Goal: Task Accomplishment & Management: Manage account settings

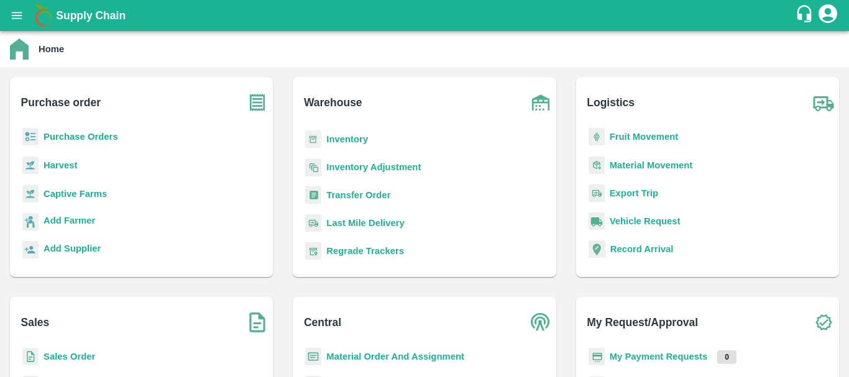
click at [337, 155] on div "Inventory" at bounding box center [424, 145] width 243 height 28
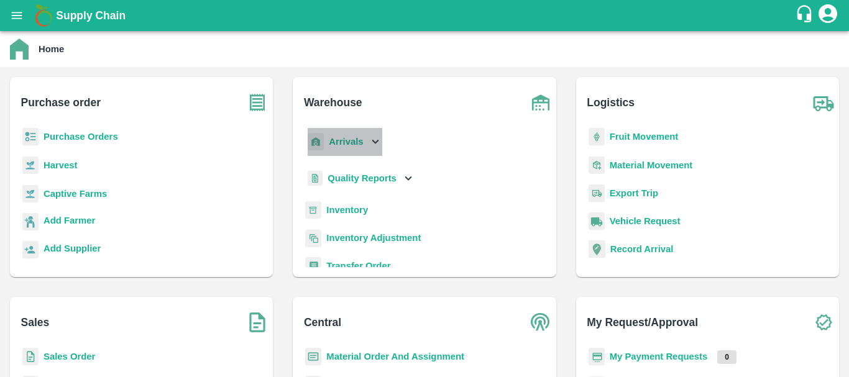
click at [346, 140] on b "Arrivals" at bounding box center [346, 142] width 34 height 10
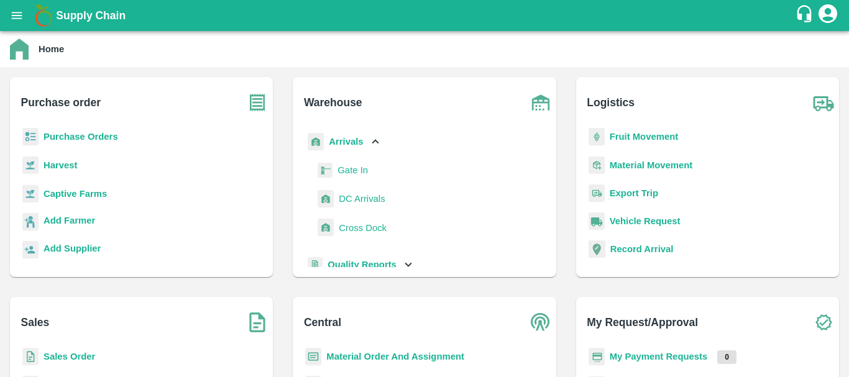
click at [358, 196] on span "DC Arrivals" at bounding box center [362, 199] width 46 height 14
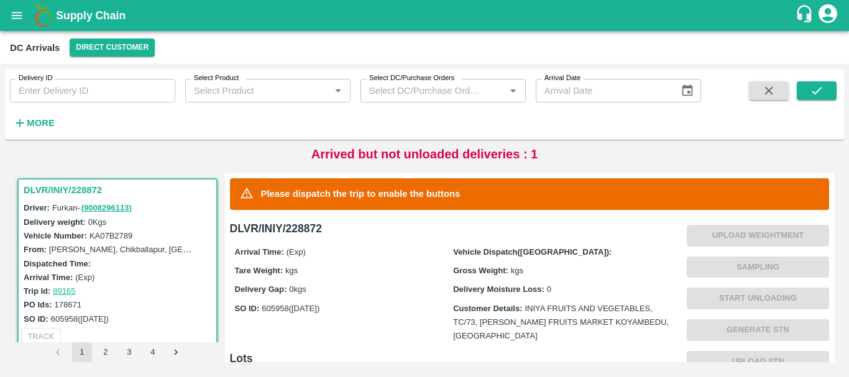
scroll to position [350, 0]
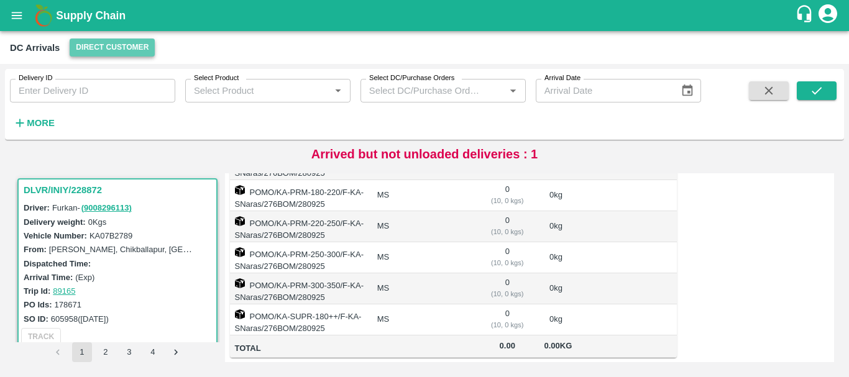
click at [139, 50] on button "Direct Customer" at bounding box center [112, 48] width 85 height 18
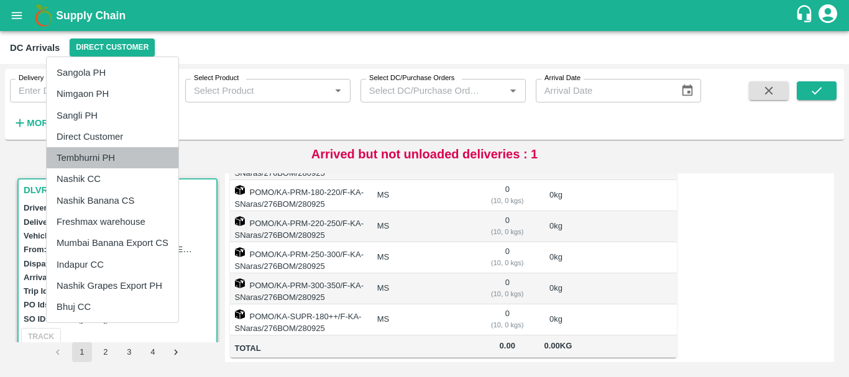
click at [110, 153] on li "Tembhurni PH" at bounding box center [113, 157] width 132 height 21
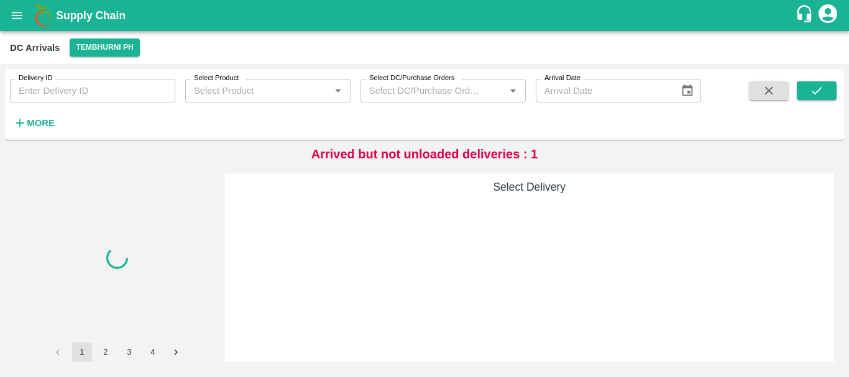
scroll to position [0, 0]
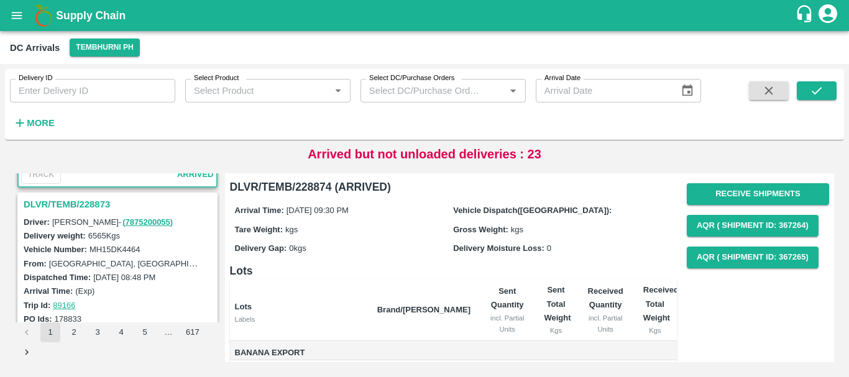
scroll to position [148, 0]
click at [86, 204] on h3 "DLVR/TEMB/228873" at bounding box center [119, 205] width 191 height 16
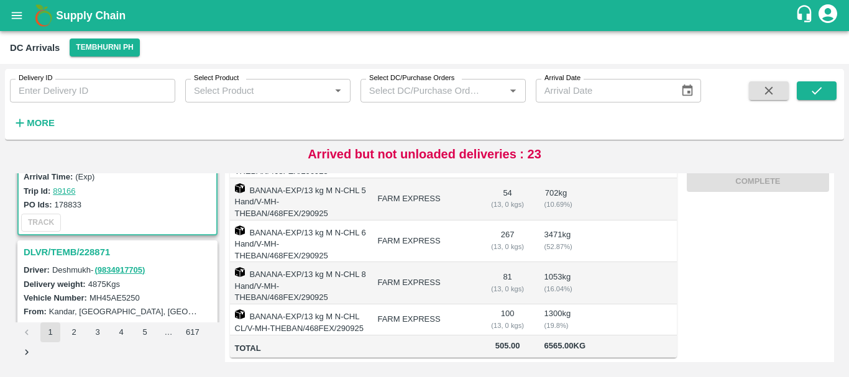
scroll to position [264, 0]
click at [98, 248] on h3 "DLVR/TEMB/228871" at bounding box center [119, 252] width 191 height 16
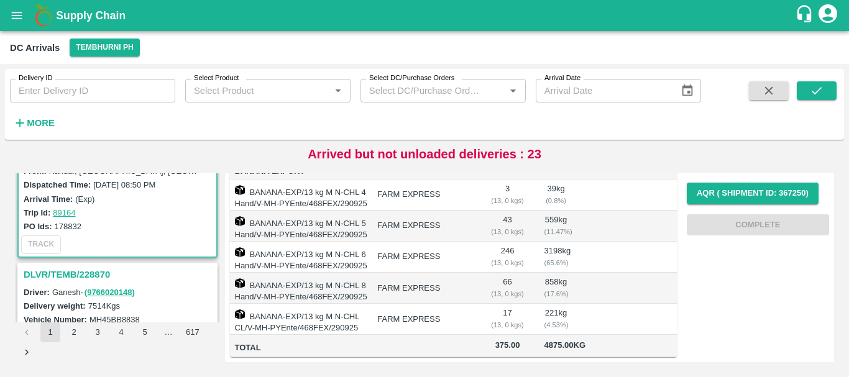
scroll to position [472, 0]
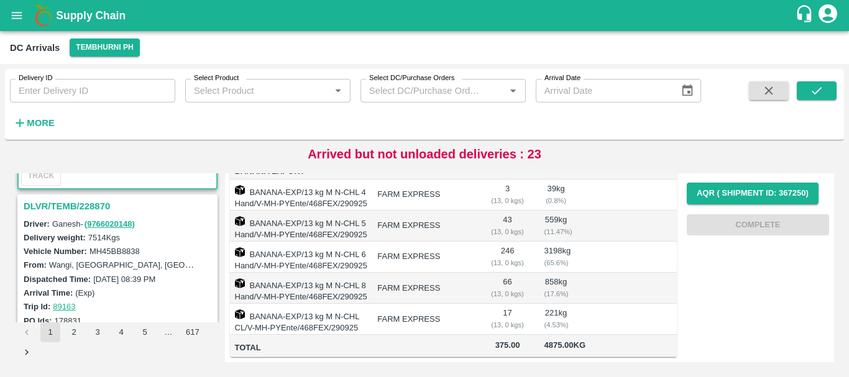
click at [78, 210] on h3 "DLVR/TEMB/228870" at bounding box center [119, 206] width 191 height 16
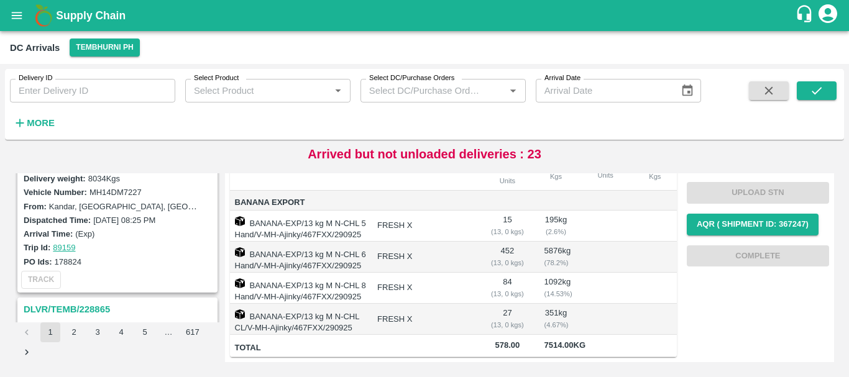
scroll to position [1097, 0]
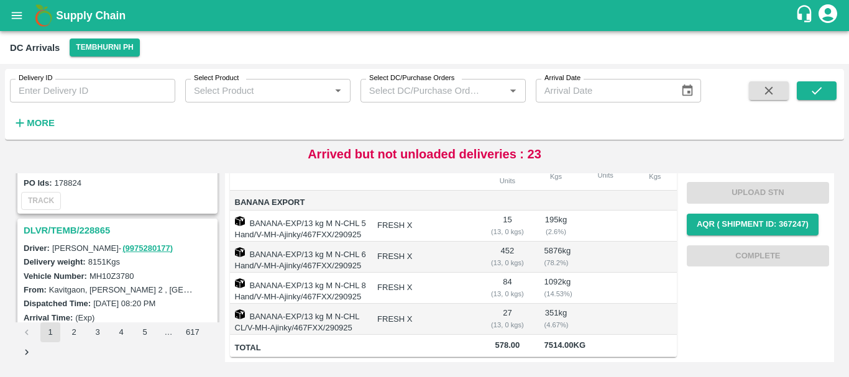
click at [417, 273] on td "FRESH X" at bounding box center [423, 288] width 113 height 31
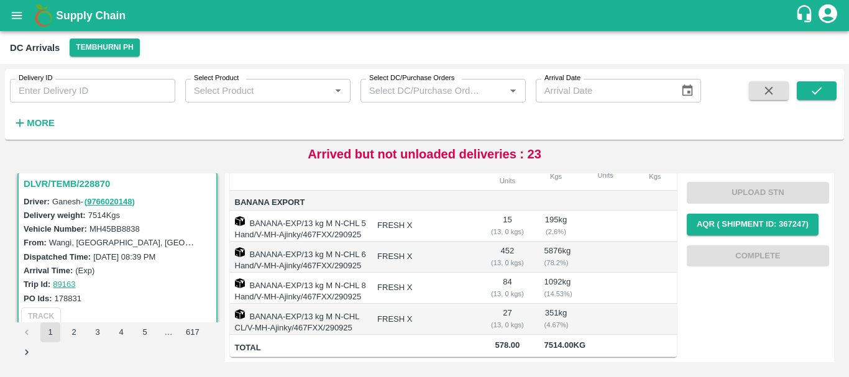
scroll to position [0, 0]
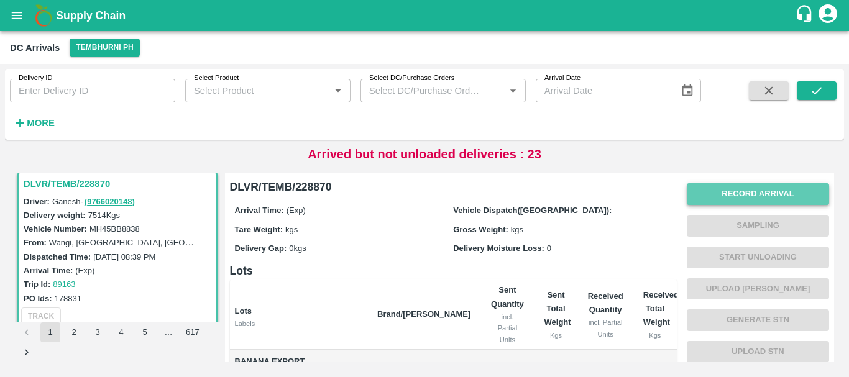
click at [703, 193] on button "Record Arrival" at bounding box center [758, 194] width 142 height 22
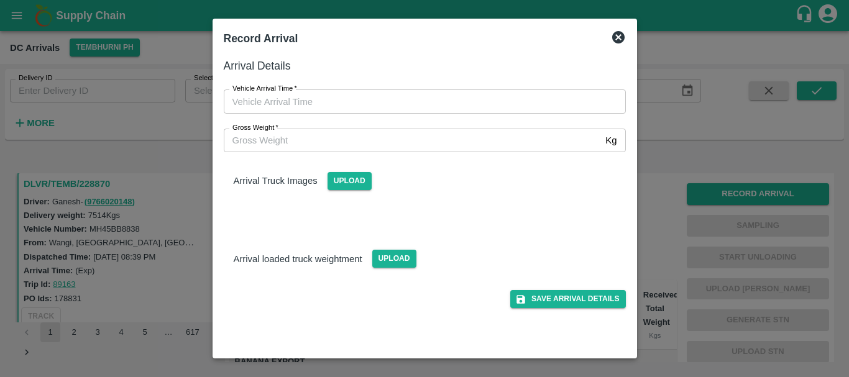
click at [657, 206] on div at bounding box center [424, 188] width 849 height 377
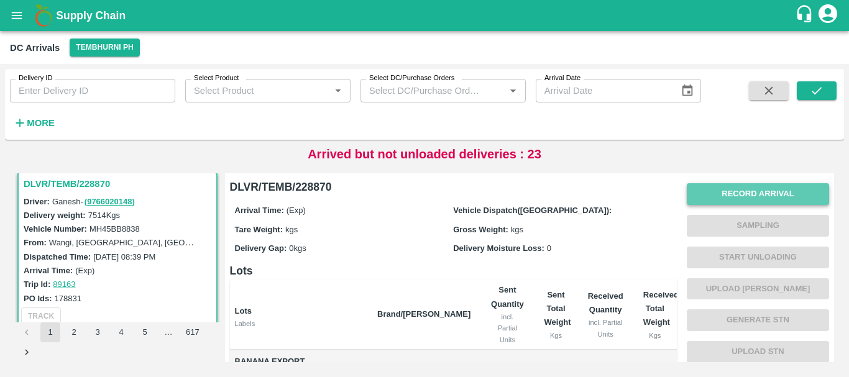
click at [719, 194] on button "Record Arrival" at bounding box center [758, 194] width 142 height 22
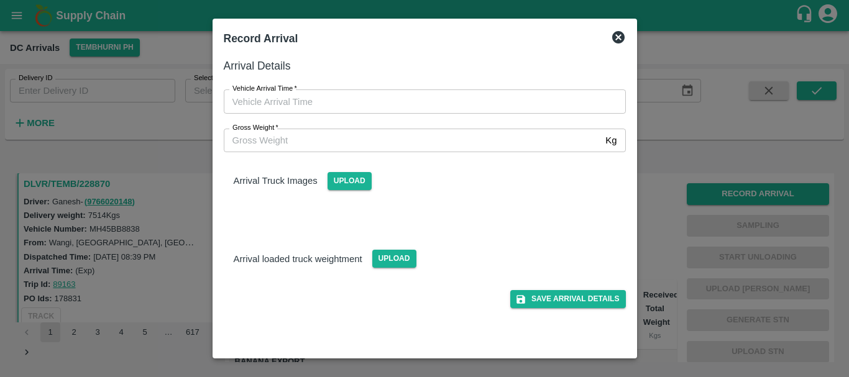
type input "DD/MM/YYYY hh:mm aa"
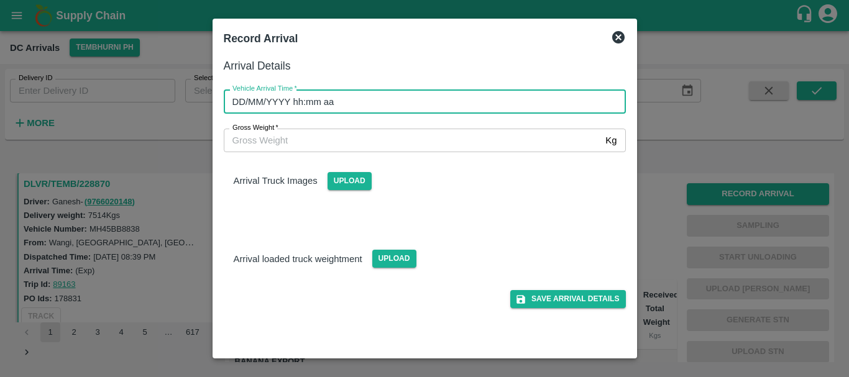
click at [463, 99] on input "DD/MM/YYYY hh:mm aa" at bounding box center [421, 102] width 394 height 24
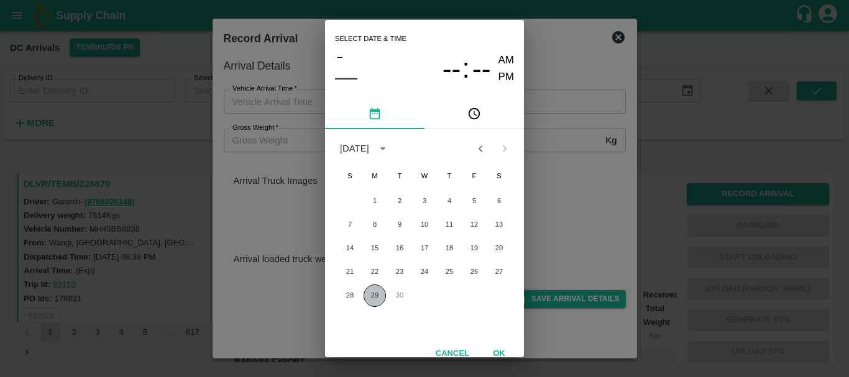
click at [374, 293] on button "29" at bounding box center [375, 296] width 22 height 22
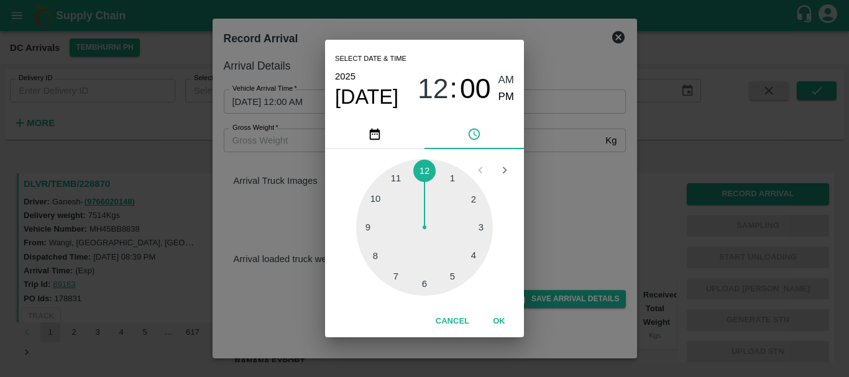
click at [374, 257] on div at bounding box center [424, 227] width 137 height 137
click at [395, 277] on div at bounding box center [424, 227] width 137 height 137
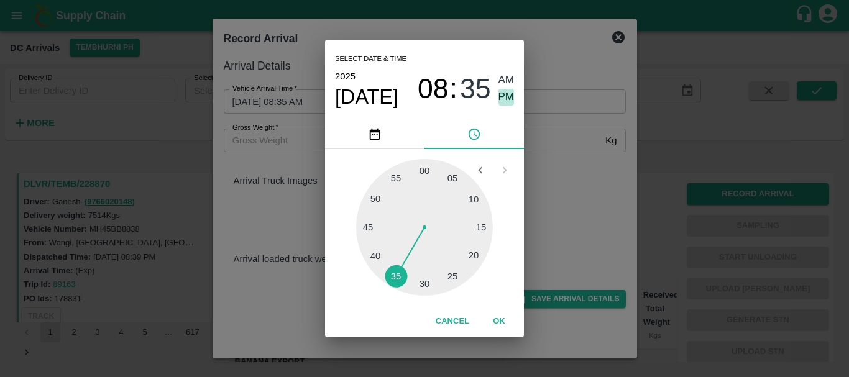
click at [503, 96] on span "PM" at bounding box center [507, 97] width 16 height 17
type input "29/09/2025 08:35 PM"
click at [600, 188] on div "Select date & time 2025 Sep 29 08 : 35 AM PM 05 10 15 20 25 30 35 40 45 50 55 0…" at bounding box center [424, 188] width 849 height 377
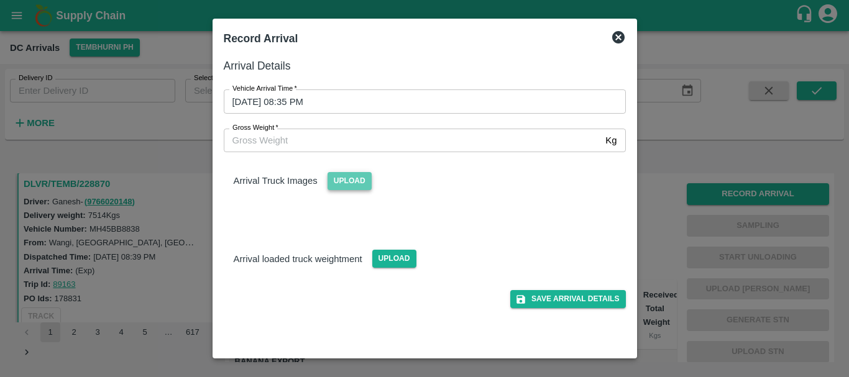
click at [341, 184] on span "Upload" at bounding box center [350, 181] width 44 height 18
click at [0, 0] on input "Upload" at bounding box center [0, 0] width 0 height 0
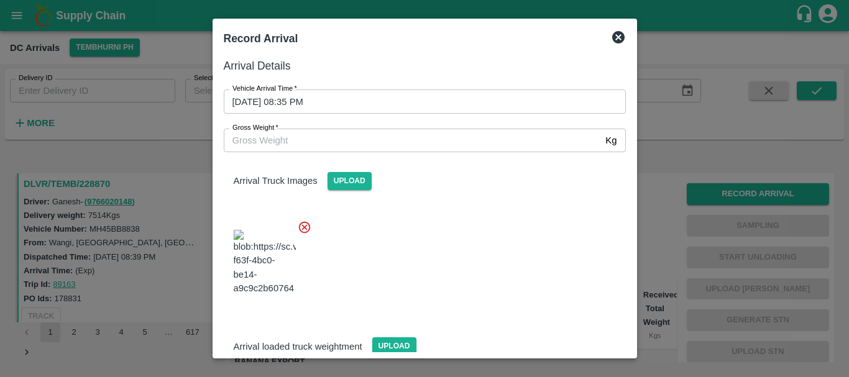
scroll to position [67, 0]
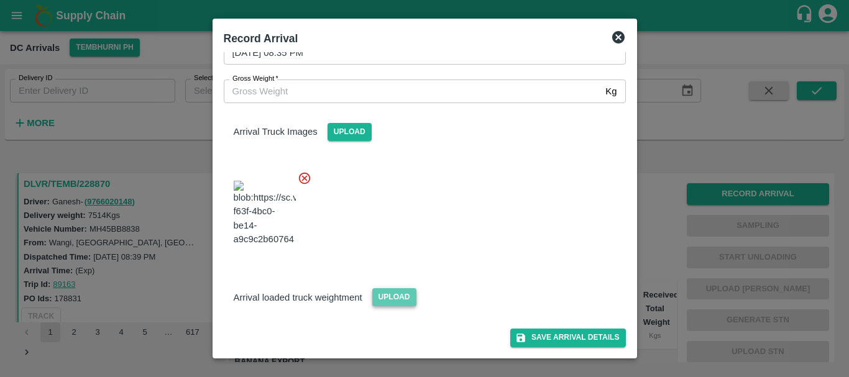
click at [383, 293] on span "Upload" at bounding box center [394, 297] width 44 height 18
click at [0, 0] on input "Upload" at bounding box center [0, 0] width 0 height 0
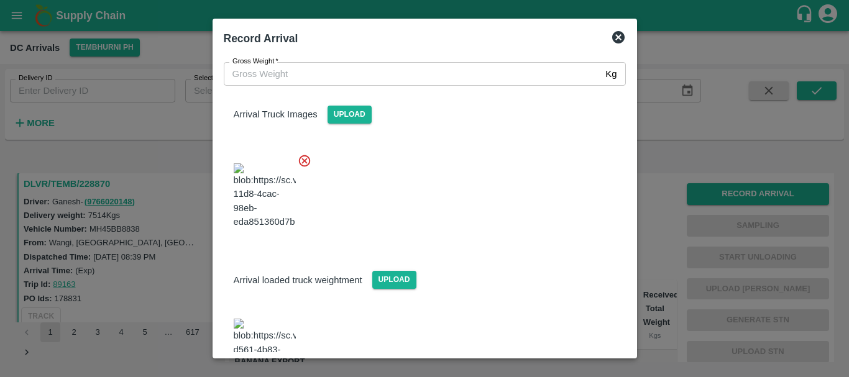
scroll to position [122, 0]
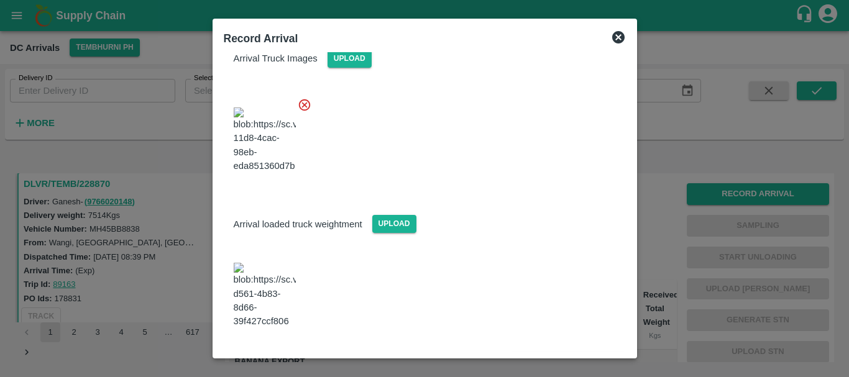
click at [269, 290] on img at bounding box center [265, 295] width 62 height 65
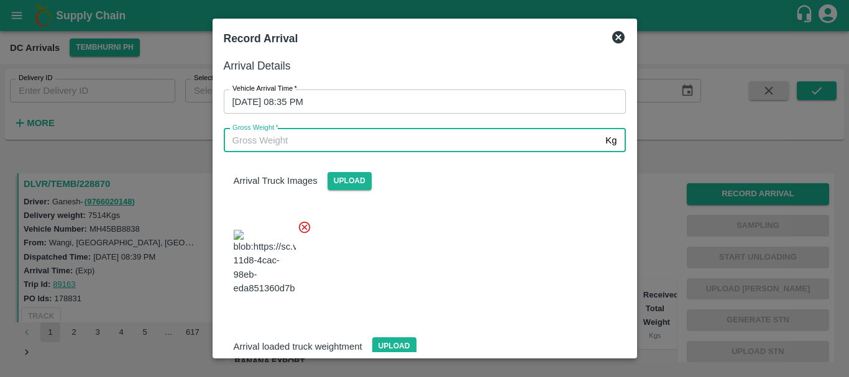
click at [394, 137] on input "Gross Weight   *" at bounding box center [412, 141] width 377 height 24
type input "14270"
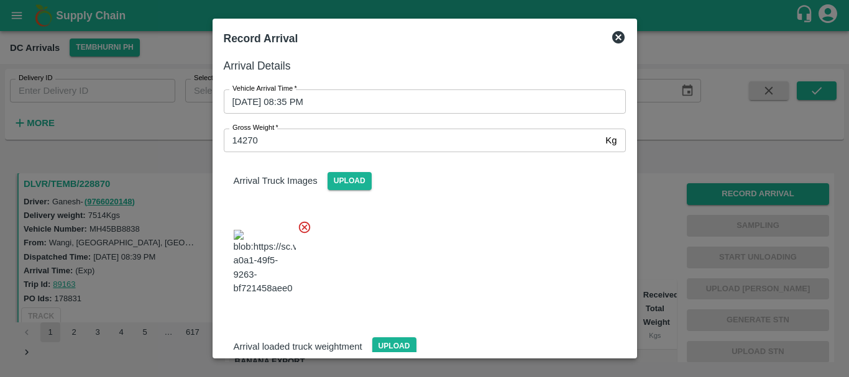
click at [476, 252] on div at bounding box center [420, 259] width 412 height 98
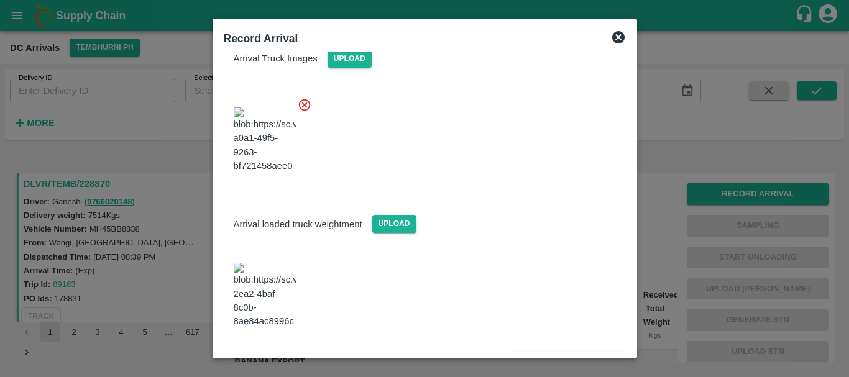
click at [553, 354] on button "Save Arrival Details" at bounding box center [567, 363] width 115 height 18
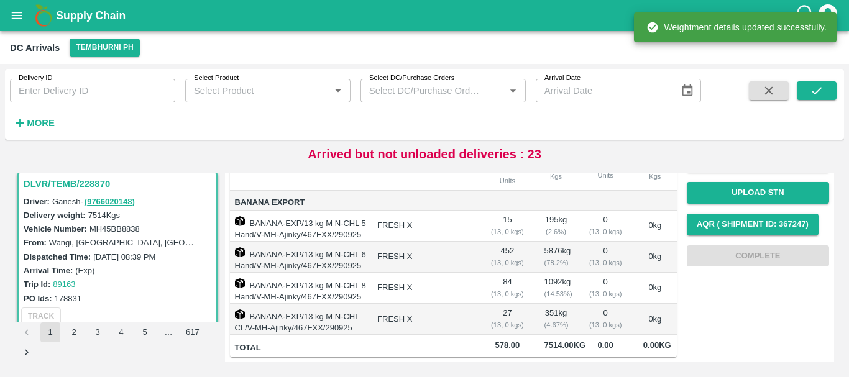
scroll to position [0, 0]
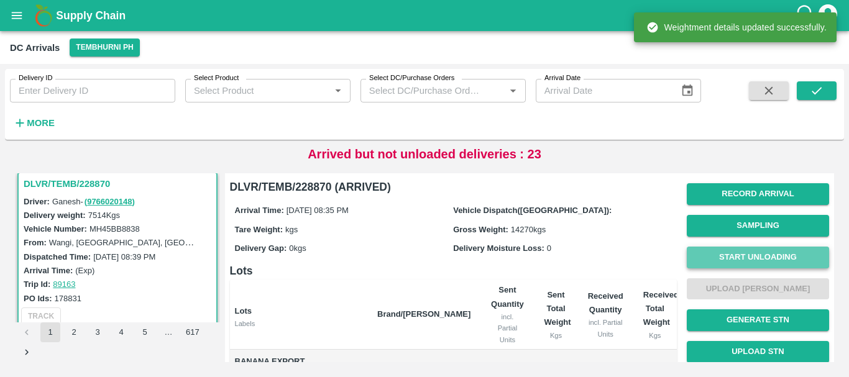
click at [717, 250] on button "Start Unloading" at bounding box center [758, 258] width 142 height 22
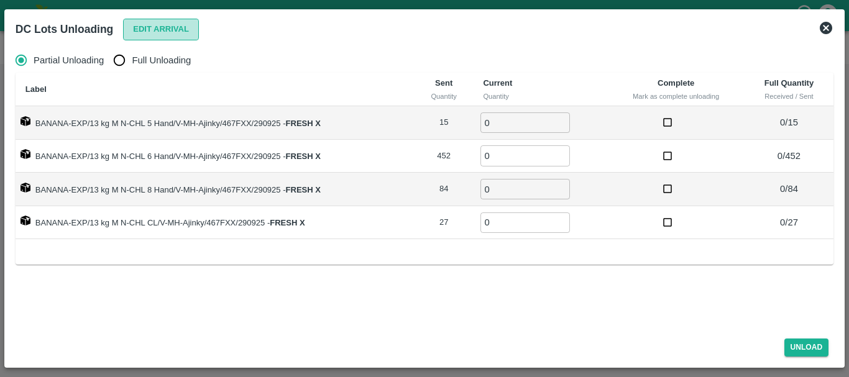
click at [145, 25] on button "Edit Arrival" at bounding box center [161, 30] width 76 height 22
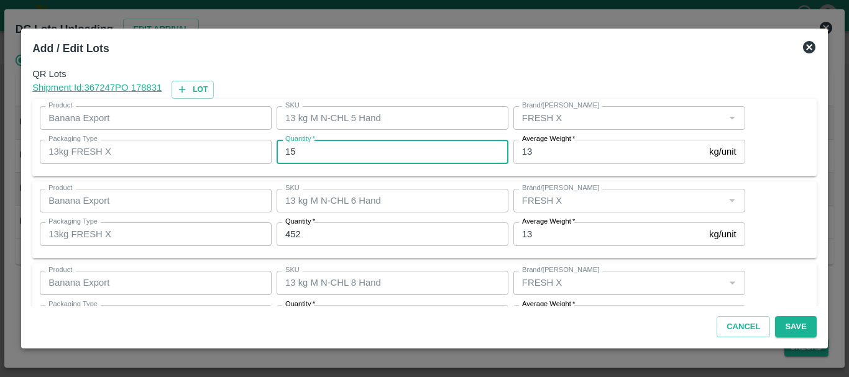
click at [320, 144] on input "15" at bounding box center [393, 152] width 232 height 24
type input "1"
type input "11"
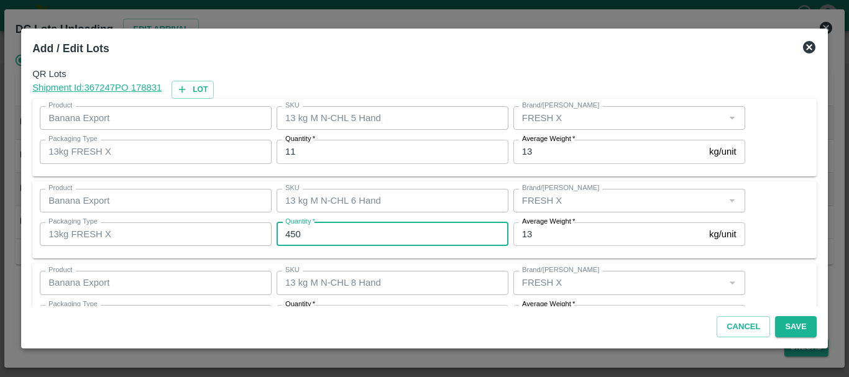
type input "450"
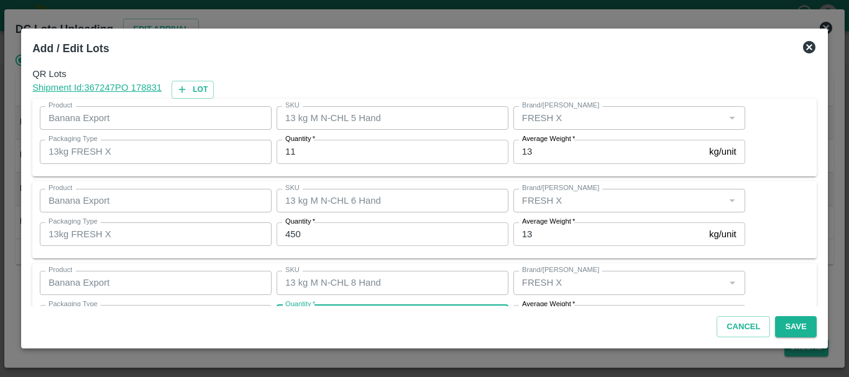
scroll to position [22, 0]
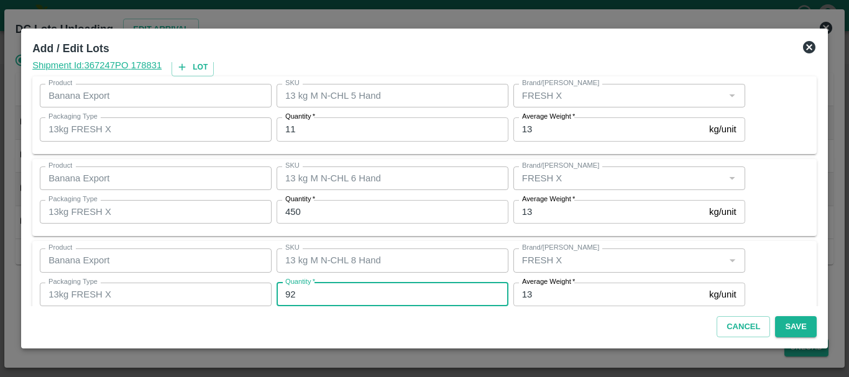
type input "92"
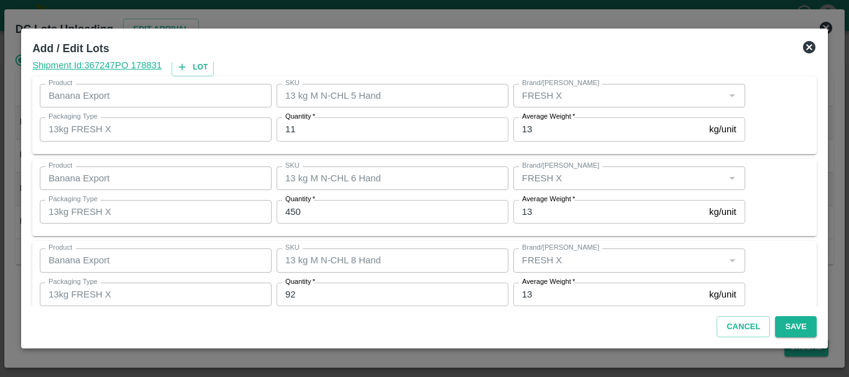
scroll to position [127, 0]
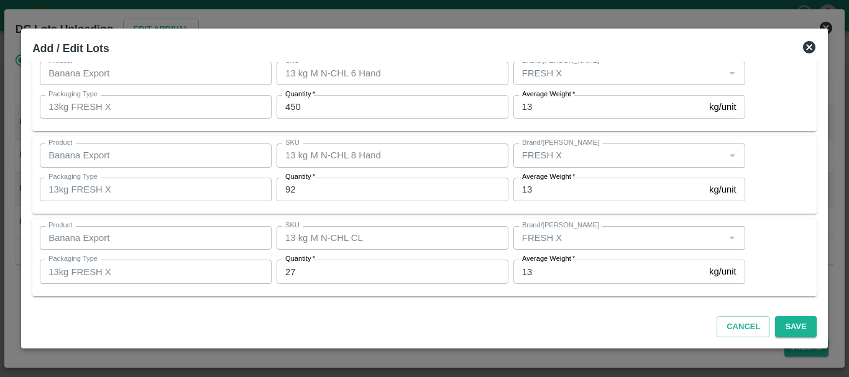
click at [307, 264] on label "Quantity   *" at bounding box center [300, 259] width 30 height 10
click at [307, 264] on input "27" at bounding box center [393, 272] width 232 height 24
type input "25"
click at [363, 251] on div "SKU 13 kg M N-CHL CL SKU" at bounding box center [390, 238] width 237 height 34
click at [791, 330] on button "Save" at bounding box center [795, 327] width 41 height 22
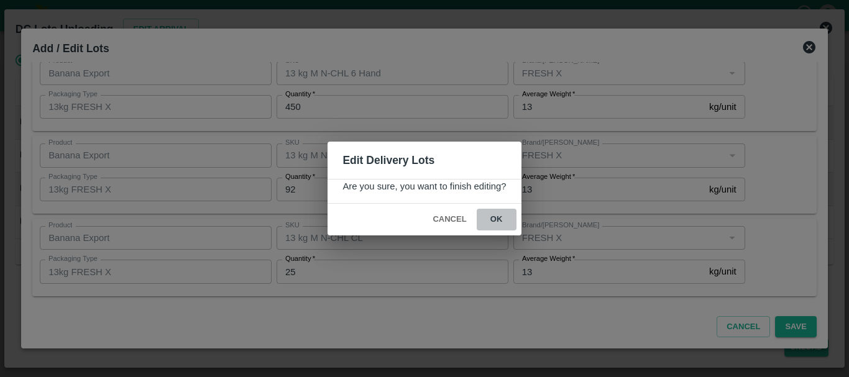
click at [495, 224] on button "ok" at bounding box center [497, 220] width 40 height 22
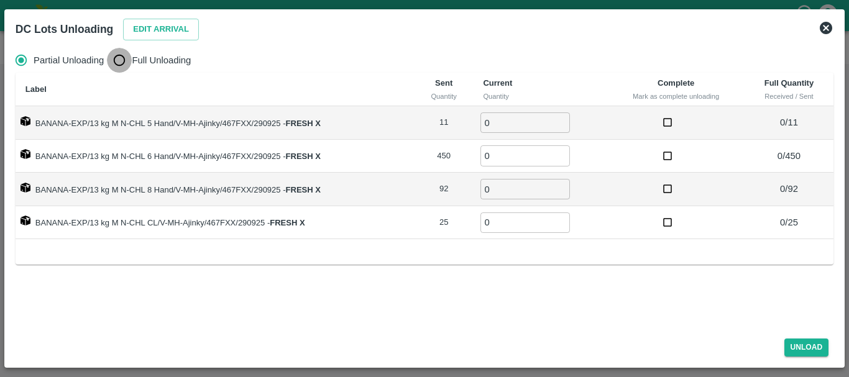
click at [111, 58] on input "Full Unloading" at bounding box center [119, 60] width 25 height 25
radio input "true"
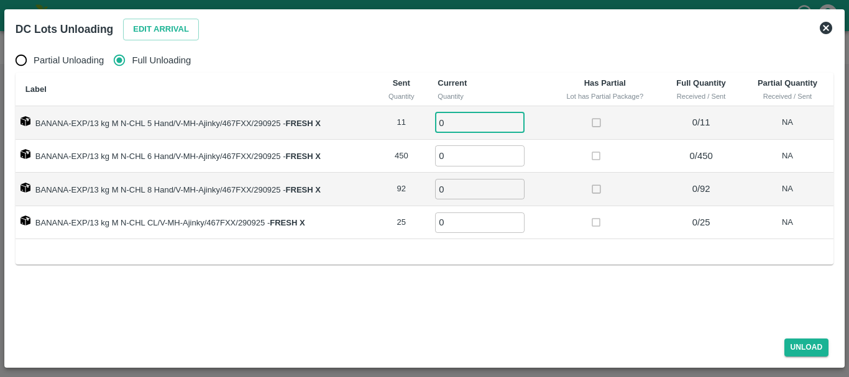
click at [476, 121] on input "0" at bounding box center [480, 123] width 90 height 21
type input "011"
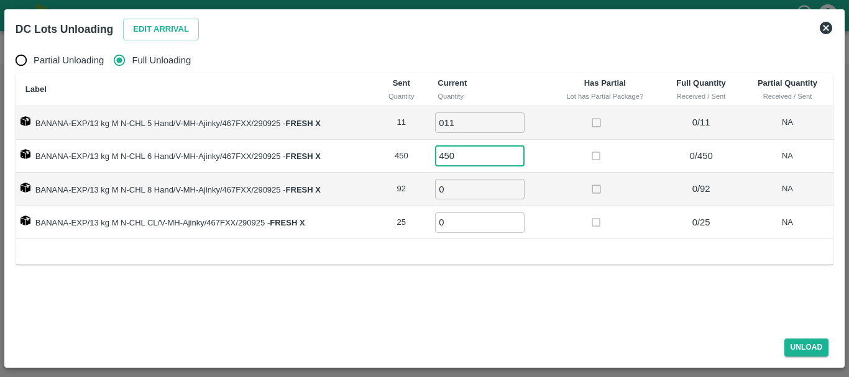
type input "450"
type input "92"
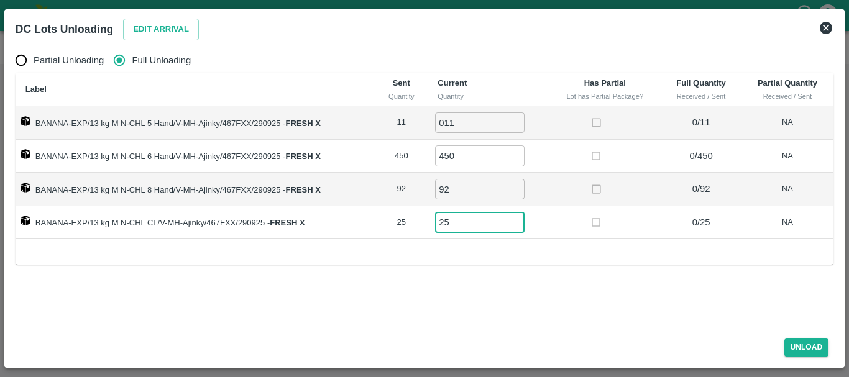
type input "25"
click at [573, 205] on td at bounding box center [605, 190] width 112 height 34
click at [798, 346] on button "Unload" at bounding box center [807, 348] width 45 height 18
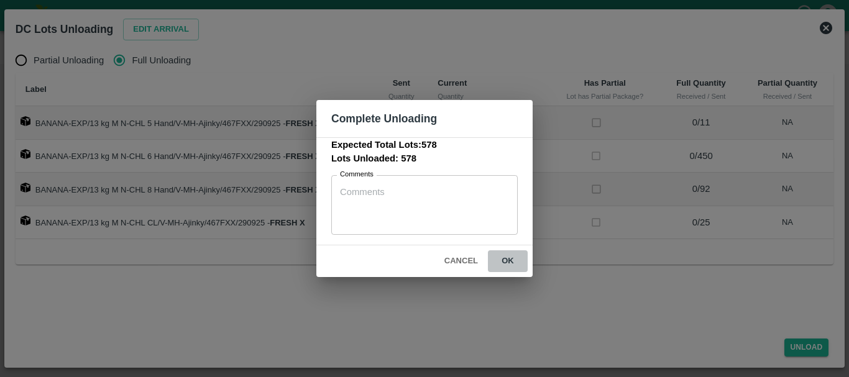
click at [499, 262] on button "ok" at bounding box center [508, 262] width 40 height 22
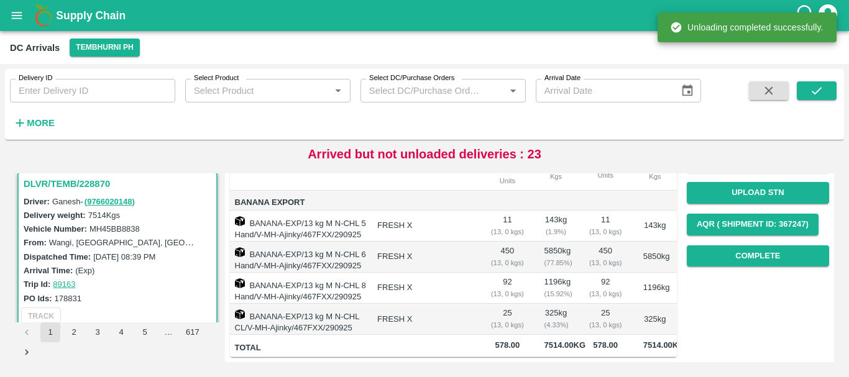
scroll to position [0, 0]
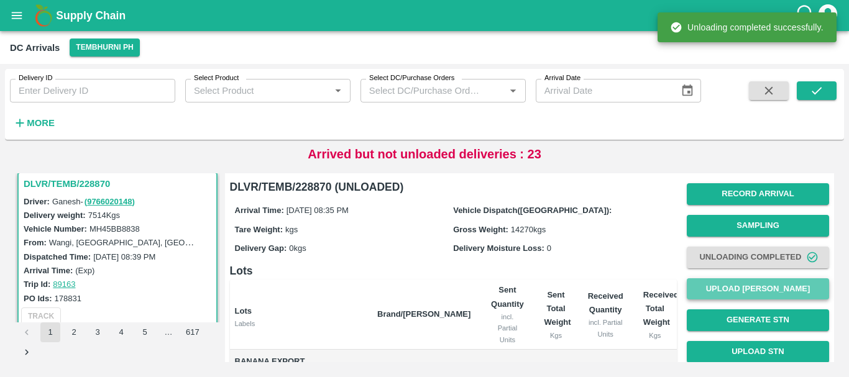
click at [705, 285] on button "Upload Tare Weight" at bounding box center [758, 290] width 142 height 22
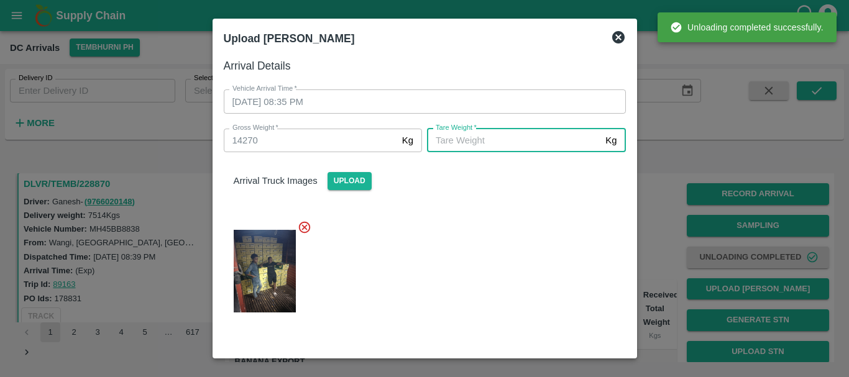
click at [475, 139] on input "Tare Weight   *" at bounding box center [513, 141] width 173 height 24
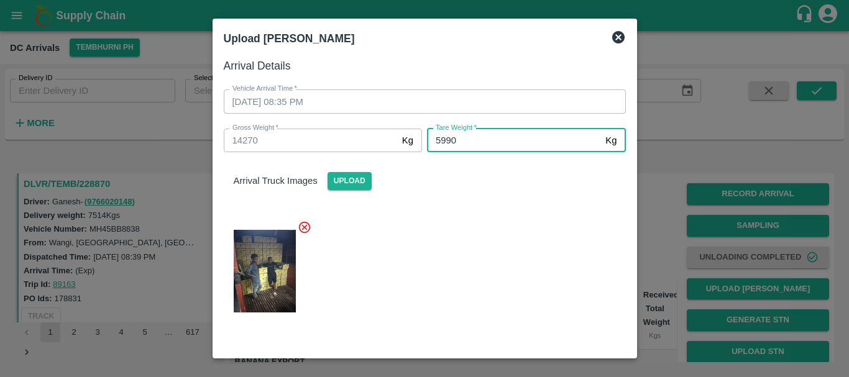
type input "5990"
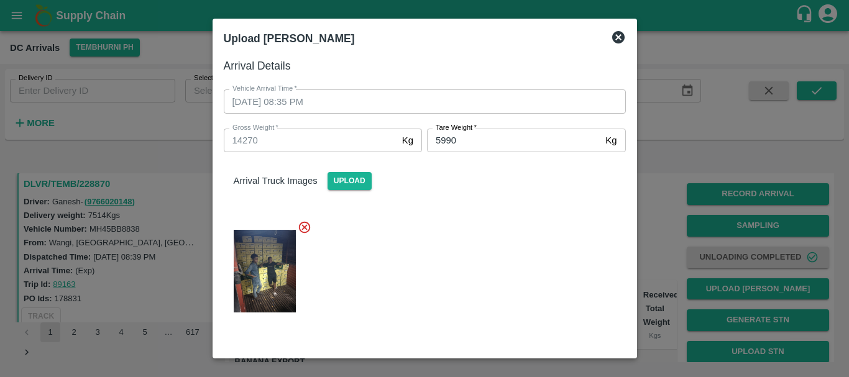
click at [478, 264] on div at bounding box center [420, 267] width 412 height 115
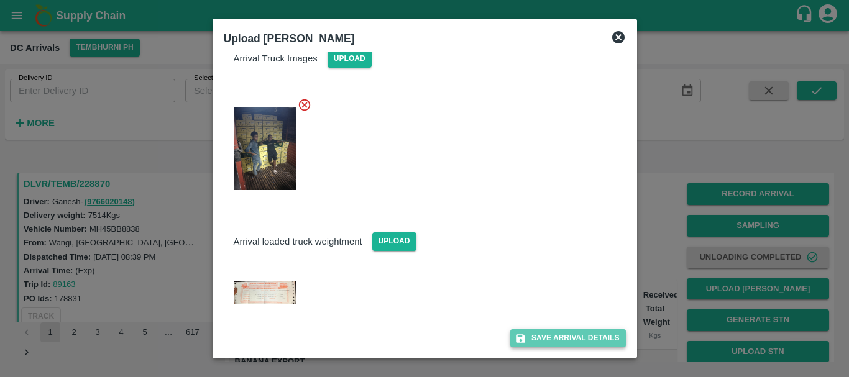
click at [532, 335] on button "Save Arrival Details" at bounding box center [567, 339] width 115 height 18
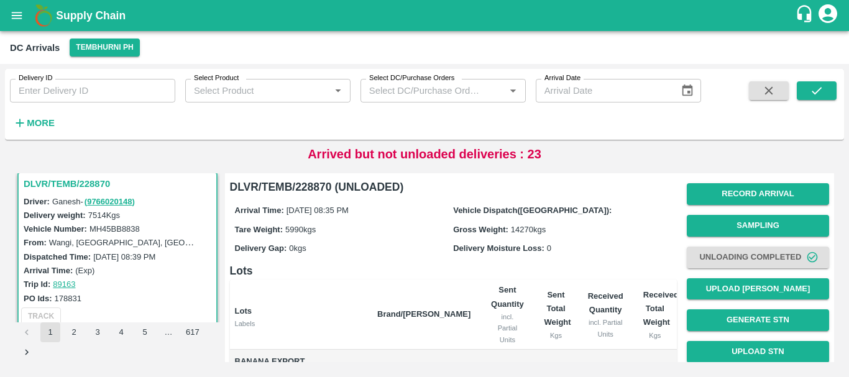
scroll to position [215, 0]
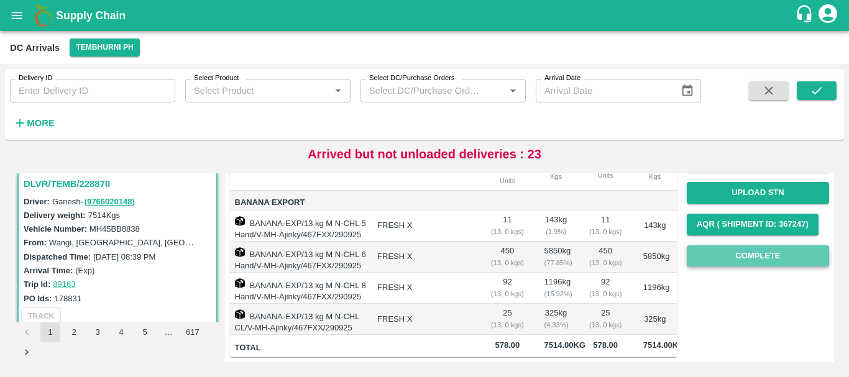
click at [731, 246] on button "Complete" at bounding box center [758, 257] width 142 height 22
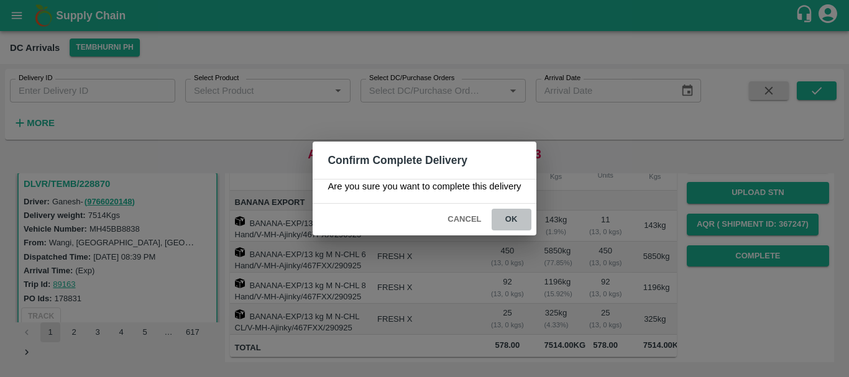
click at [507, 223] on button "ok" at bounding box center [512, 220] width 40 height 22
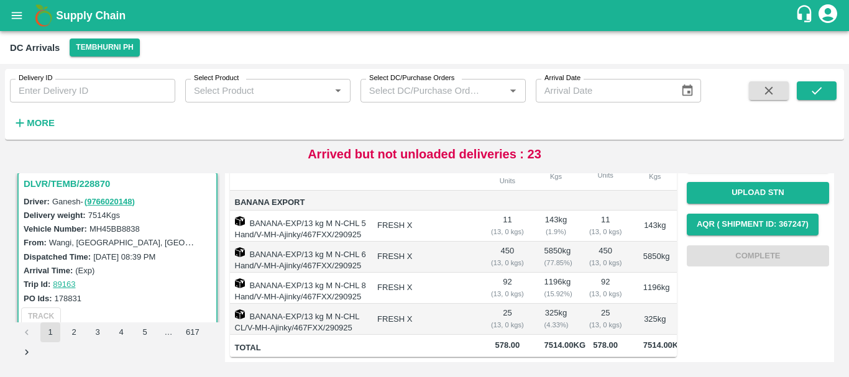
scroll to position [0, 0]
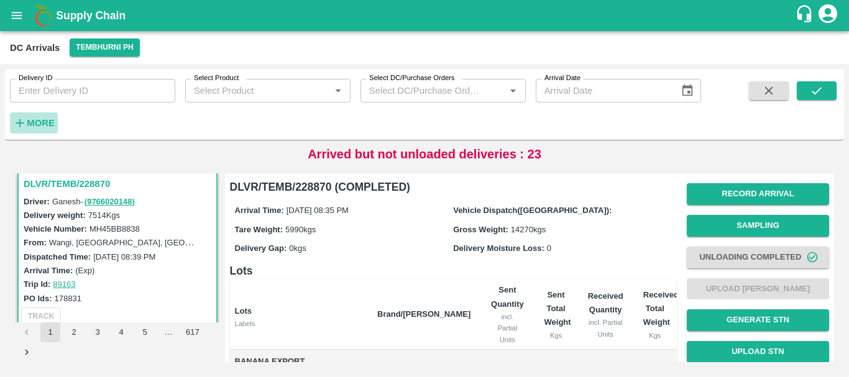
click at [35, 121] on strong "More" at bounding box center [41, 123] width 28 height 10
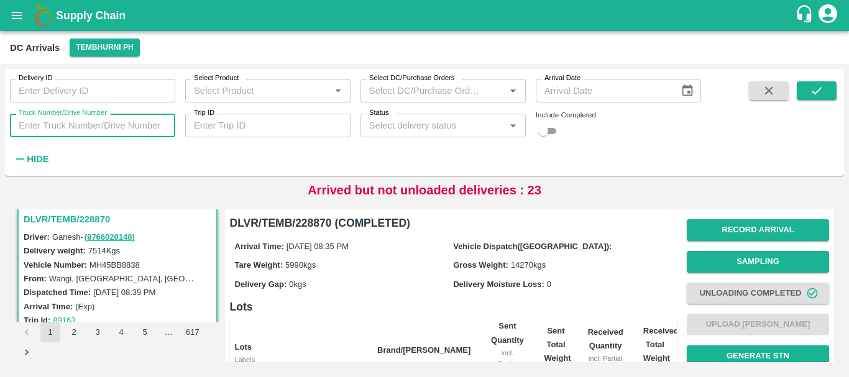
click at [125, 127] on input "Truck Number/Drive Number" at bounding box center [92, 126] width 165 height 24
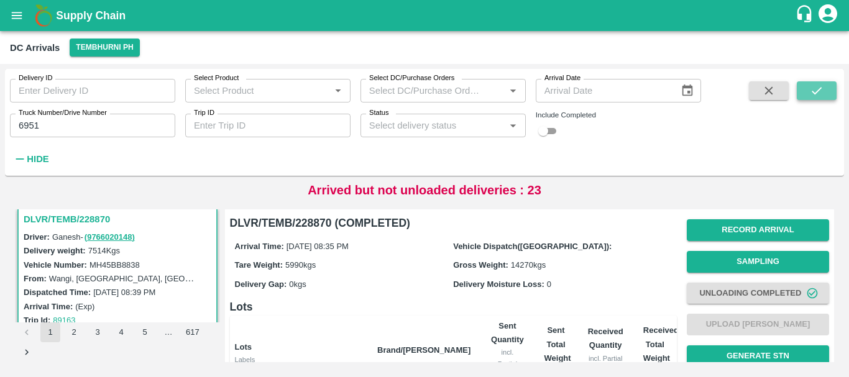
click at [808, 87] on button "submit" at bounding box center [817, 90] width 40 height 19
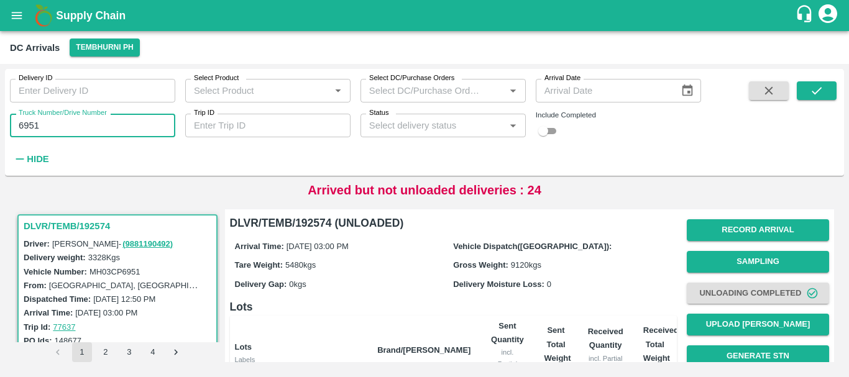
click at [54, 123] on input "6951" at bounding box center [92, 126] width 165 height 24
type input "6"
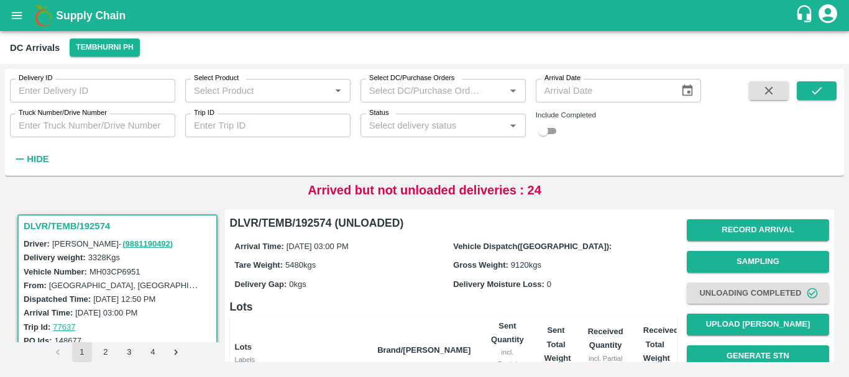
click at [294, 156] on div "Delivery ID Delivery ID Select Product Select Product   * Select DC/Purchase Or…" at bounding box center [350, 119] width 701 height 101
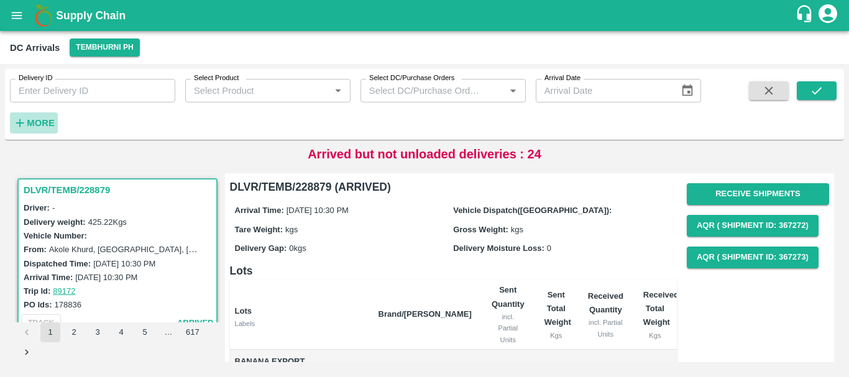
click at [55, 119] on button "More" at bounding box center [34, 123] width 48 height 21
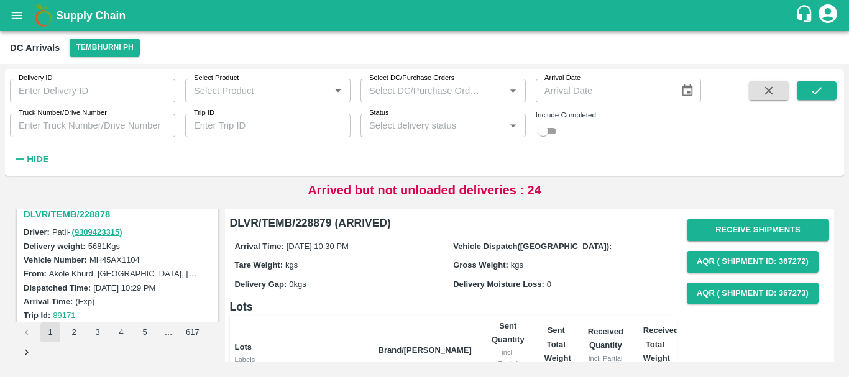
scroll to position [153, 0]
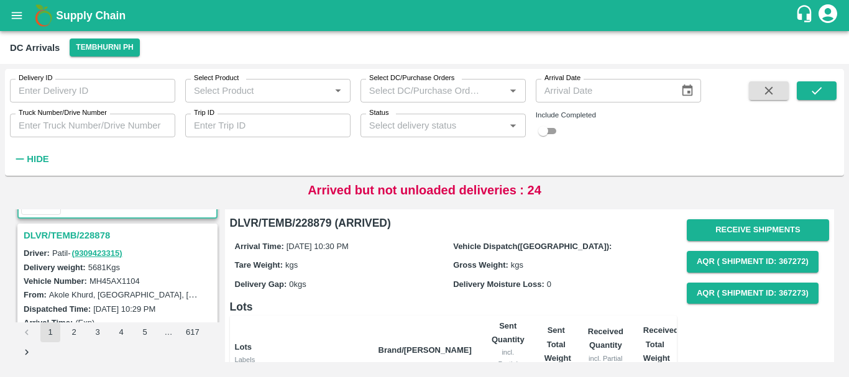
click at [101, 236] on h3 "DLVR/TEMB/228878" at bounding box center [119, 236] width 191 height 16
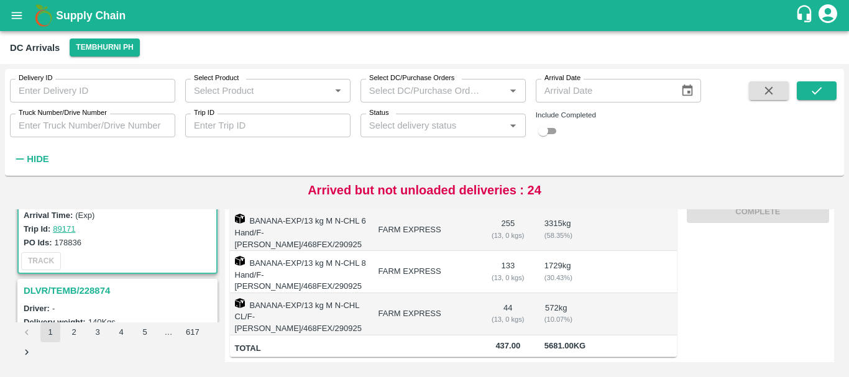
scroll to position [271, 0]
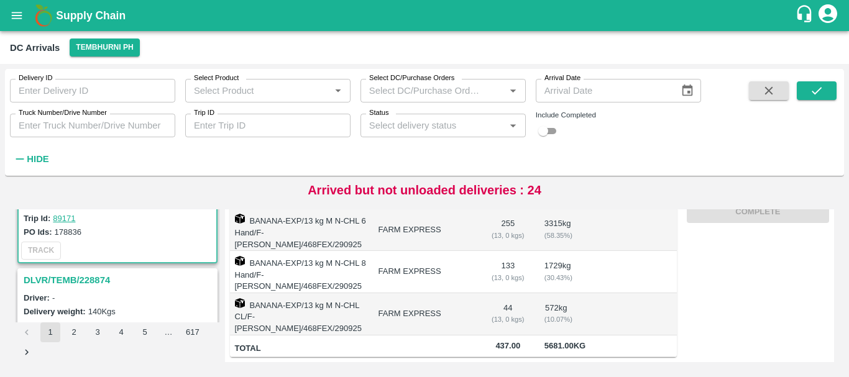
click at [99, 280] on h3 "DLVR/TEMB/228874" at bounding box center [119, 280] width 191 height 16
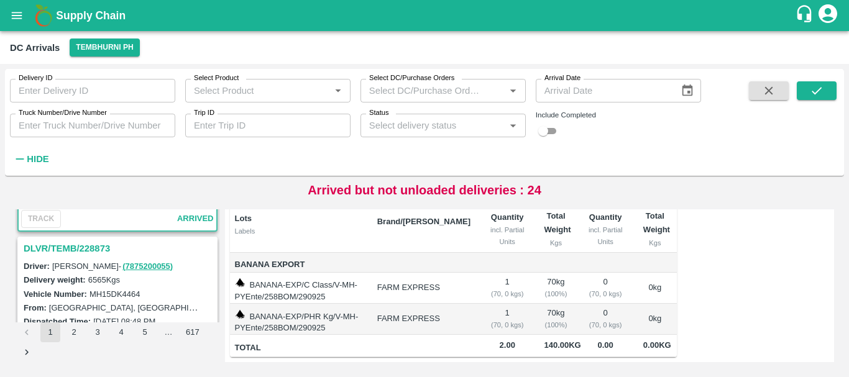
scroll to position [466, 0]
click at [90, 245] on h3 "DLVR/TEMB/228873" at bounding box center [119, 248] width 191 height 16
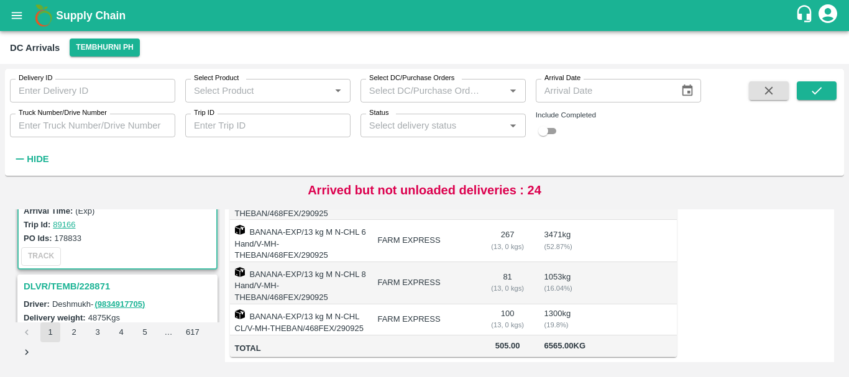
scroll to position [594, 0]
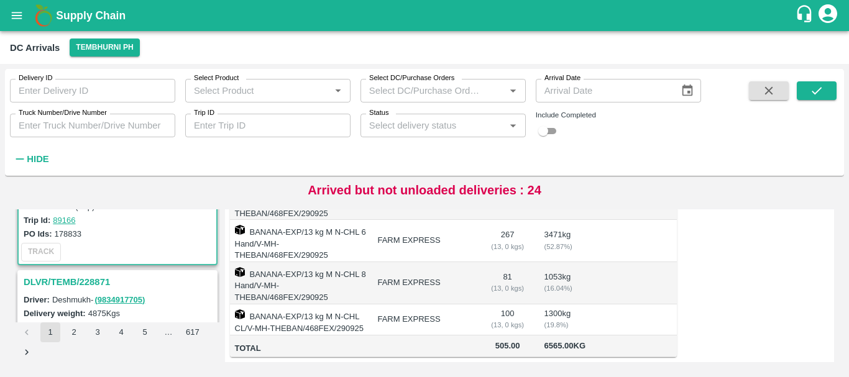
click at [90, 277] on h3 "DLVR/TEMB/228871" at bounding box center [119, 282] width 191 height 16
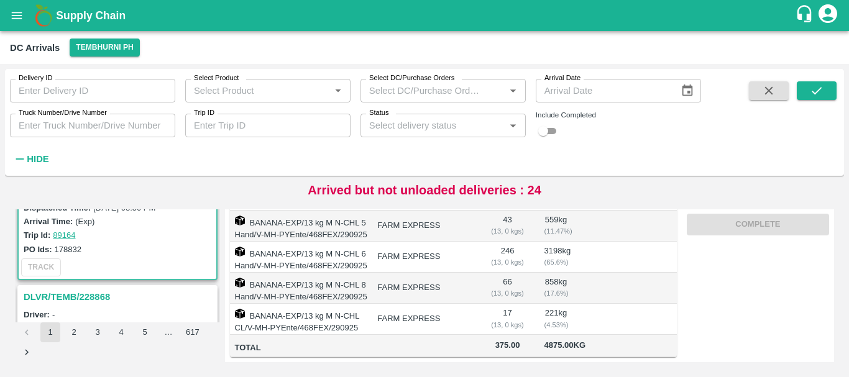
scroll to position [742, 0]
click at [96, 295] on h3 "DLVR/TEMB/228868" at bounding box center [119, 296] width 191 height 16
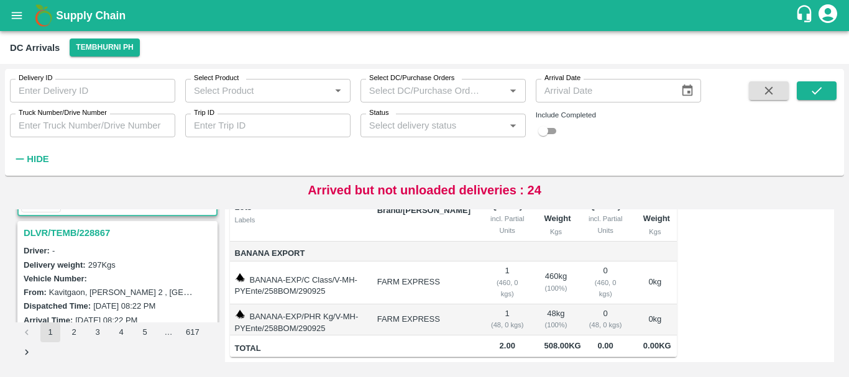
click at [88, 231] on h3 "DLVR/TEMB/228867" at bounding box center [119, 233] width 191 height 16
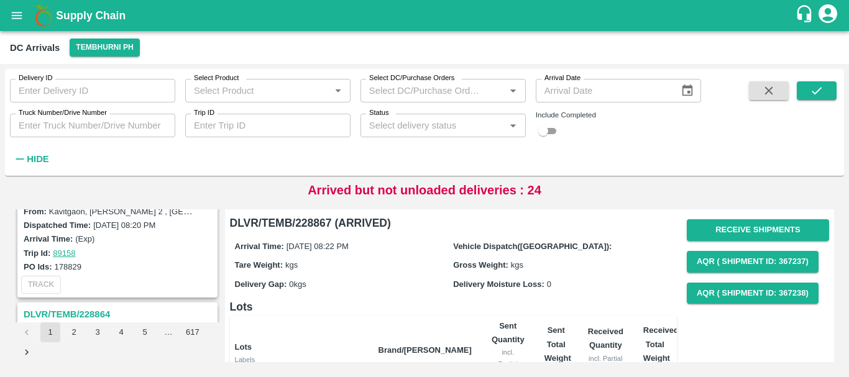
scroll to position [1435, 0]
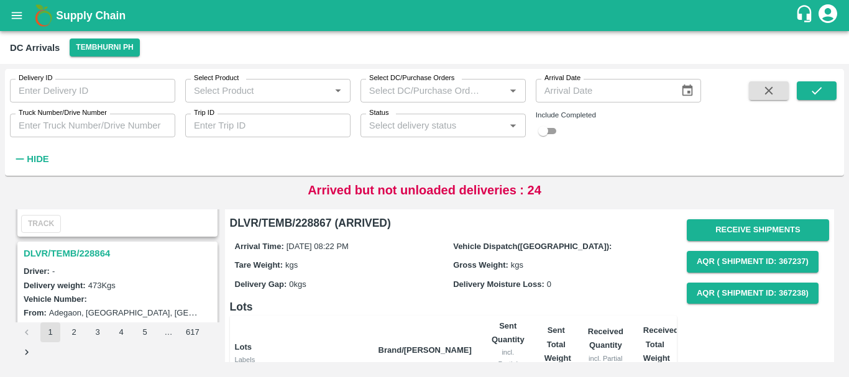
click at [93, 252] on h3 "DLVR/TEMB/228864" at bounding box center [119, 254] width 191 height 16
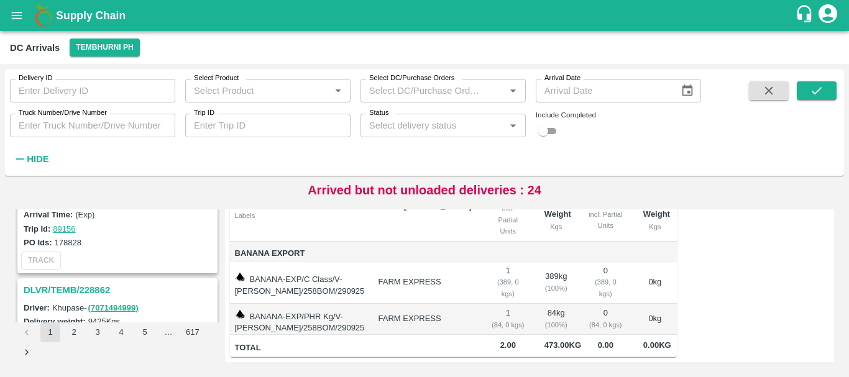
scroll to position [1722, 0]
click at [102, 288] on h3 "DLVR/TEMB/228862" at bounding box center [119, 292] width 191 height 16
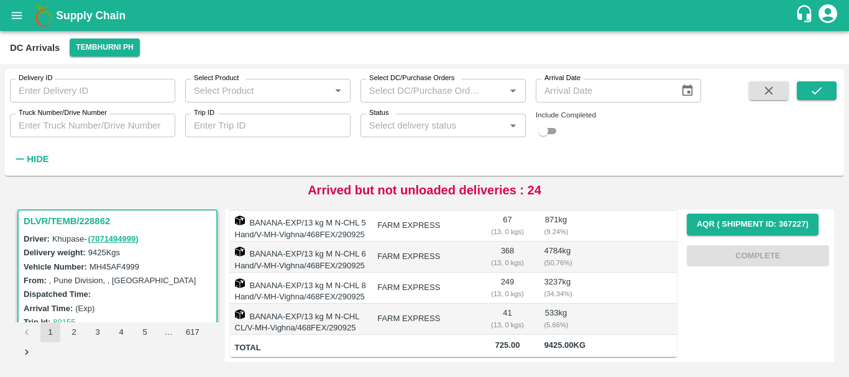
scroll to position [1930, 0]
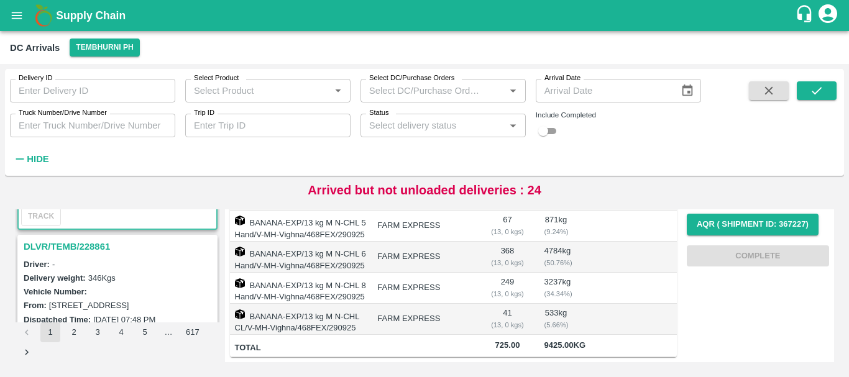
click at [92, 247] on h3 "DLVR/TEMB/228861" at bounding box center [119, 247] width 191 height 16
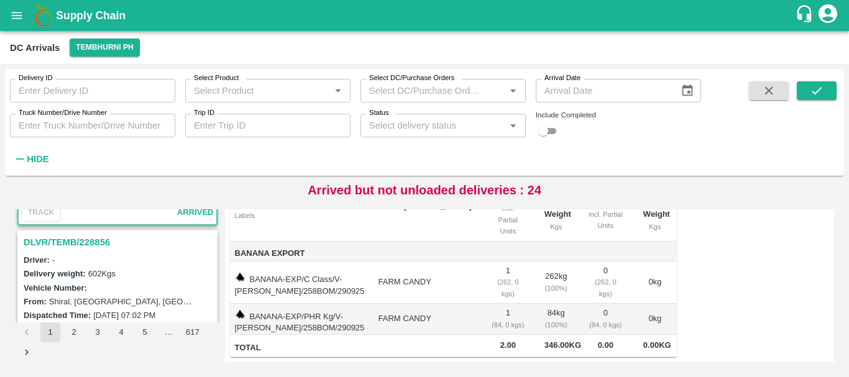
scroll to position [2106, 0]
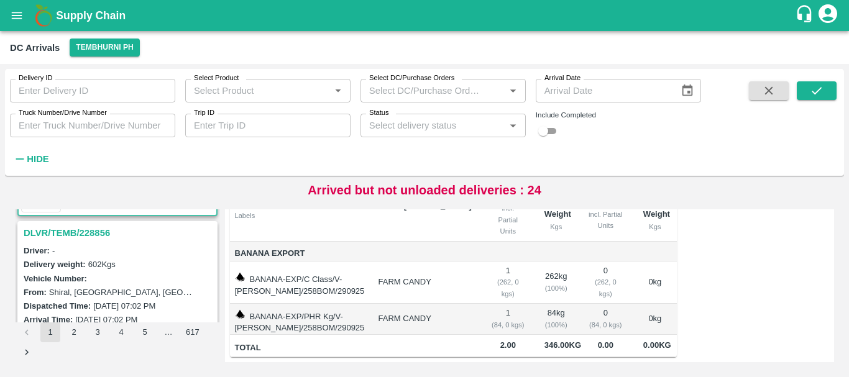
click at [85, 240] on h3 "DLVR/TEMB/228856" at bounding box center [119, 233] width 191 height 16
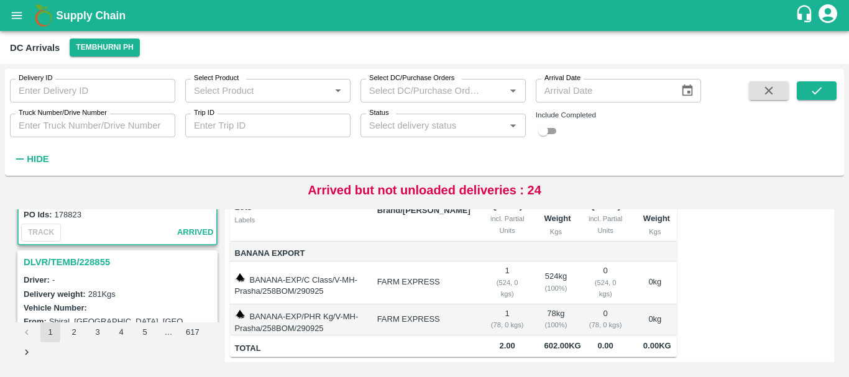
scroll to position [2240, 0]
click at [103, 257] on h3 "DLVR/TEMB/228855" at bounding box center [119, 262] width 191 height 16
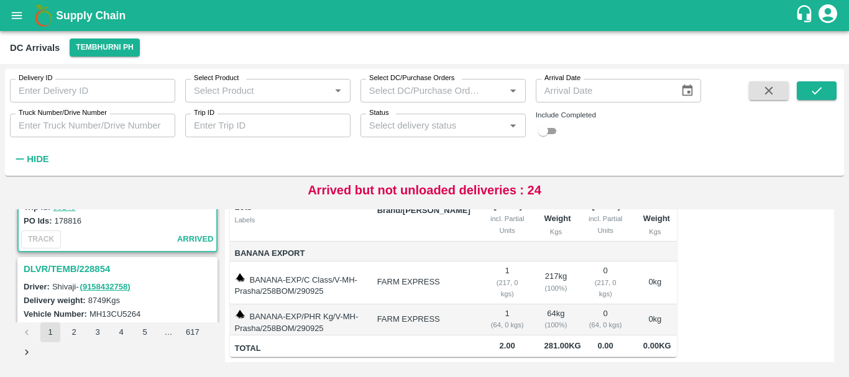
scroll to position [2396, 0]
click at [96, 266] on h3 "DLVR/TEMB/228854" at bounding box center [119, 269] width 191 height 16
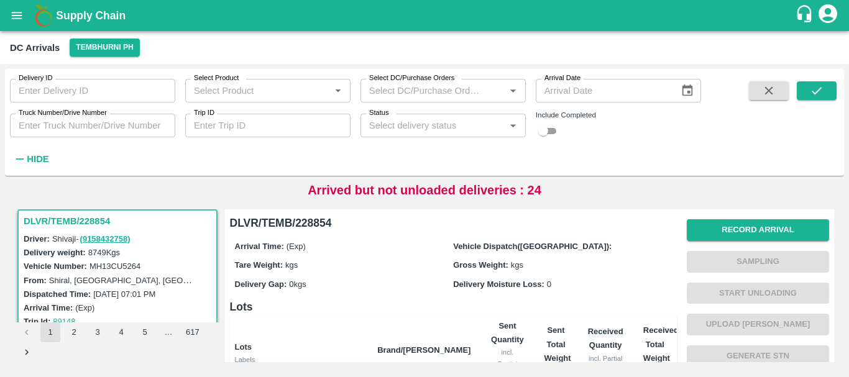
scroll to position [282, 0]
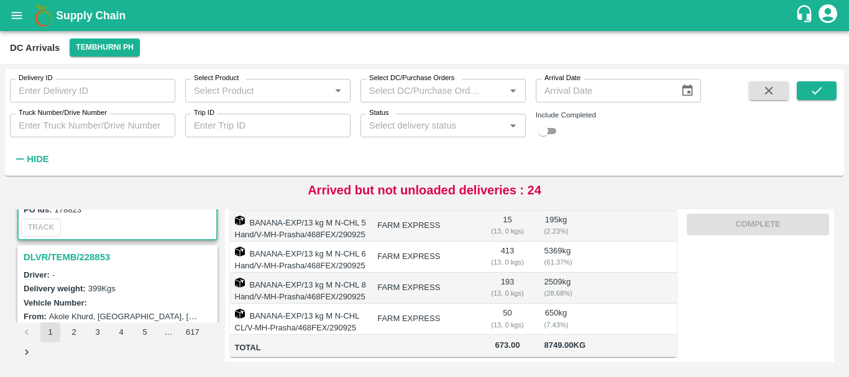
click at [93, 253] on h3 "DLVR/TEMB/228853" at bounding box center [119, 257] width 191 height 16
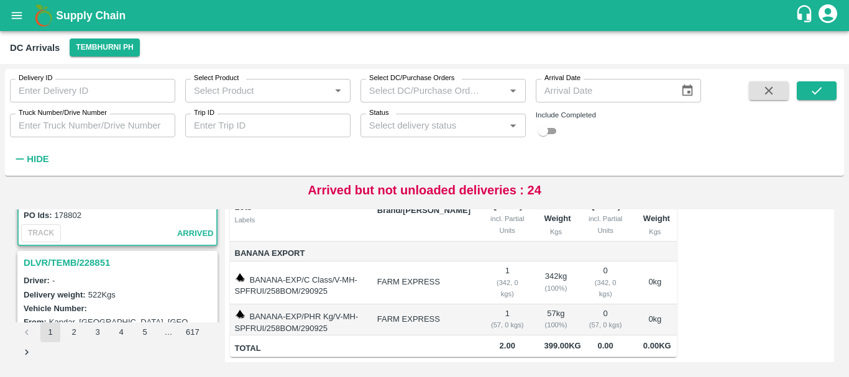
click at [89, 262] on h3 "DLVR/TEMB/228851" at bounding box center [119, 263] width 191 height 16
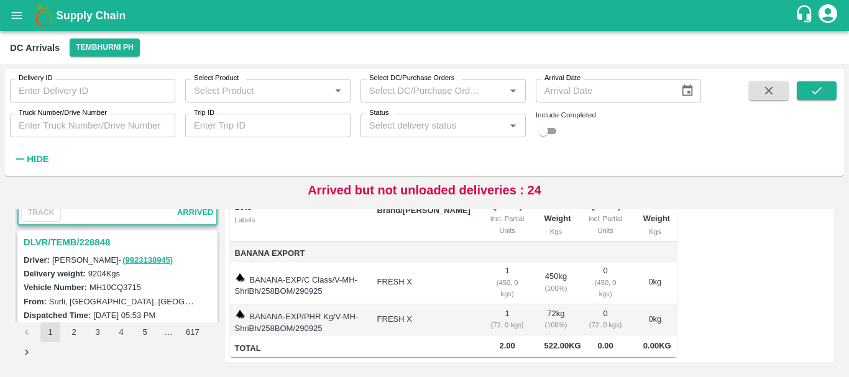
click at [85, 243] on h3 "DLVR/TEMB/228848" at bounding box center [119, 242] width 191 height 16
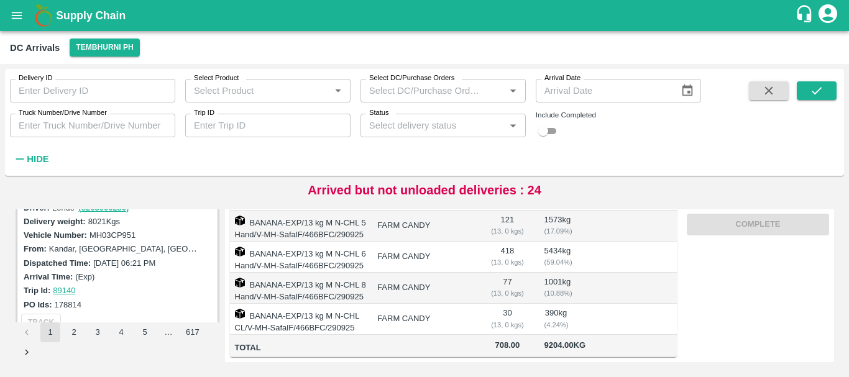
scroll to position [3252, 0]
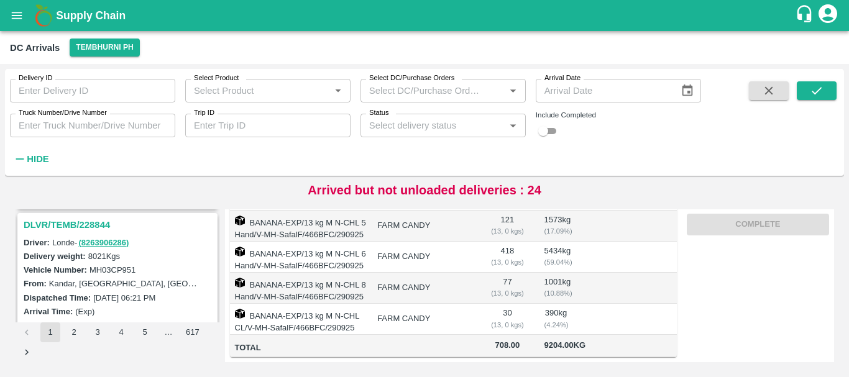
click at [85, 221] on h3 "DLVR/TEMB/228844" at bounding box center [119, 225] width 191 height 16
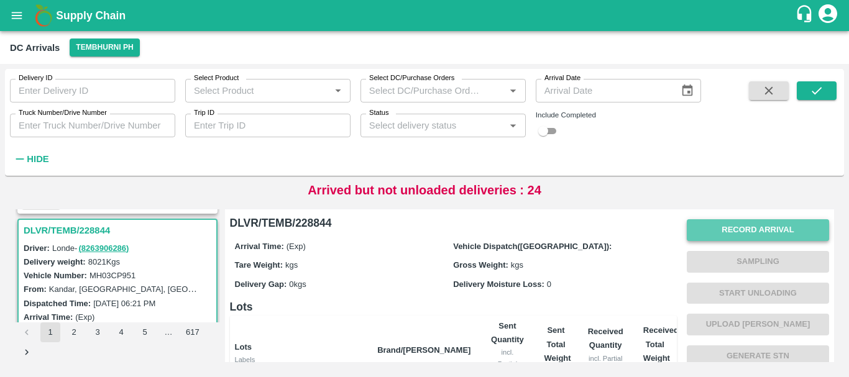
click at [709, 225] on button "Record Arrival" at bounding box center [758, 230] width 142 height 22
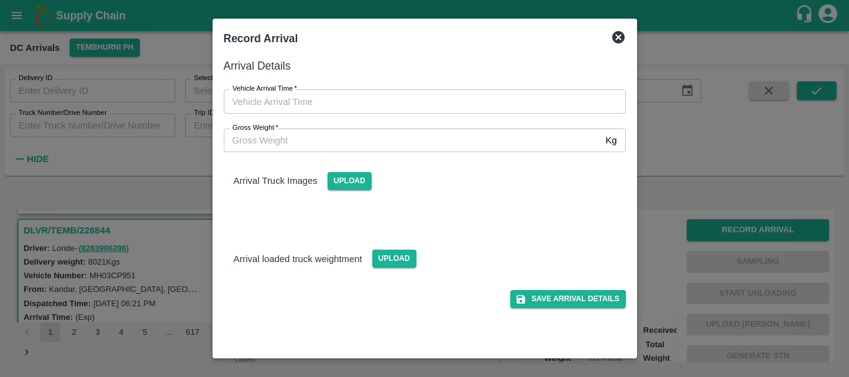
type input "DD/MM/YYYY hh:mm aa"
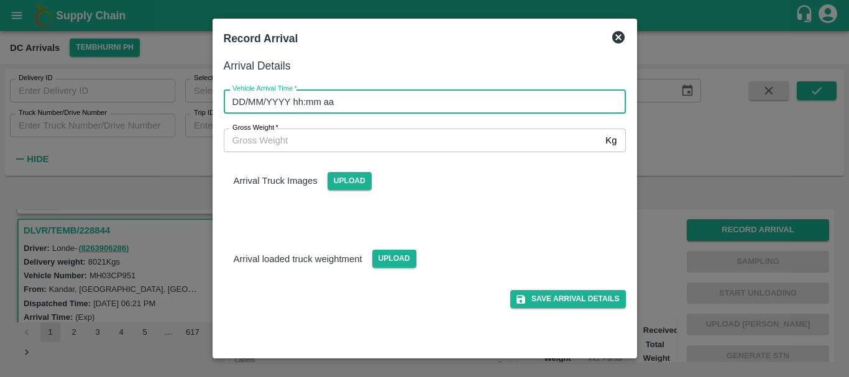
click at [488, 101] on input "DD/MM/YYYY hh:mm aa" at bounding box center [421, 102] width 394 height 24
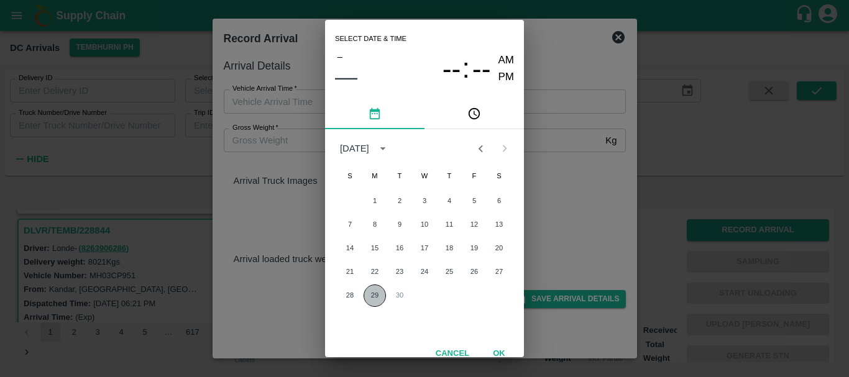
click at [374, 292] on button "29" at bounding box center [375, 296] width 22 height 22
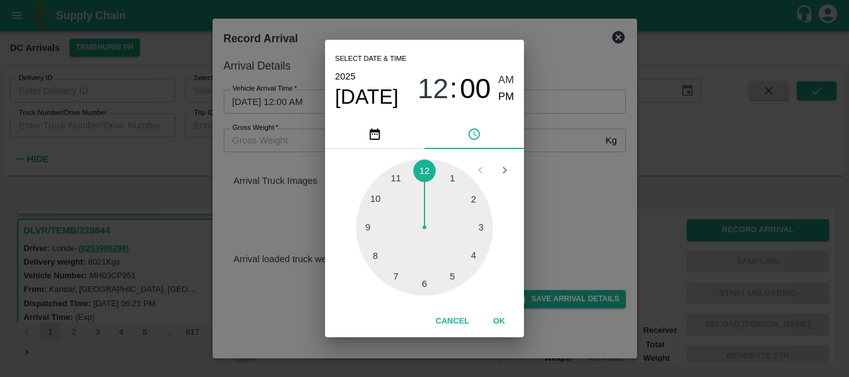
click at [394, 267] on div at bounding box center [424, 227] width 137 height 137
click at [469, 256] on div at bounding box center [424, 227] width 137 height 137
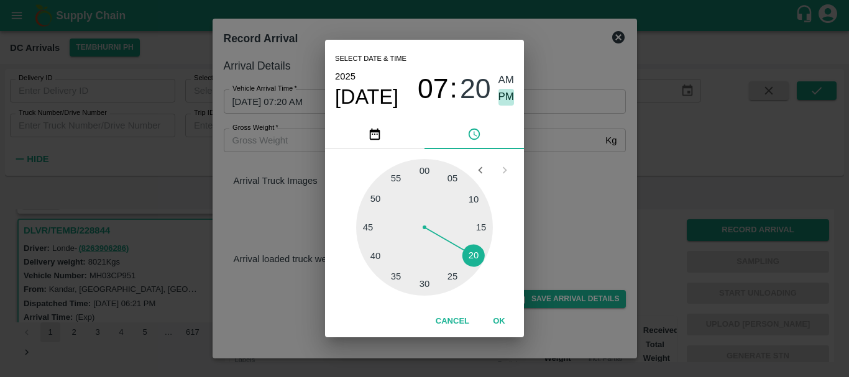
click at [510, 96] on span "PM" at bounding box center [507, 97] width 16 height 17
type input "29/09/2025 07:20 PM"
click at [553, 152] on div "Select date & time 2025 Sep 29 07 : 20 AM PM 05 10 15 20 25 30 35 40 45 50 55 0…" at bounding box center [424, 188] width 849 height 377
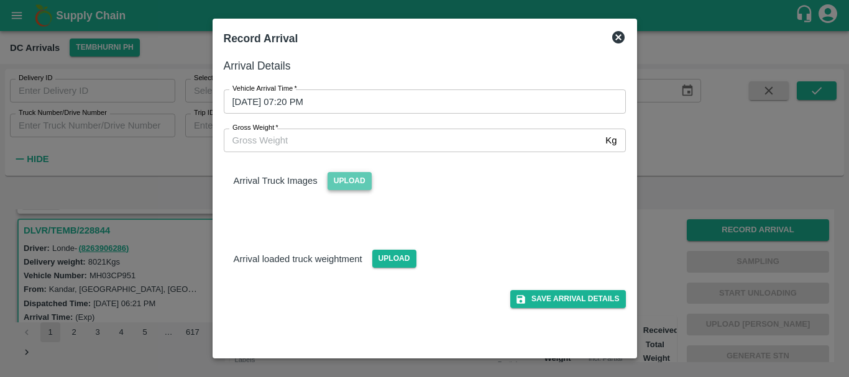
click at [364, 178] on span "Upload" at bounding box center [350, 181] width 44 height 18
click at [0, 0] on input "Upload" at bounding box center [0, 0] width 0 height 0
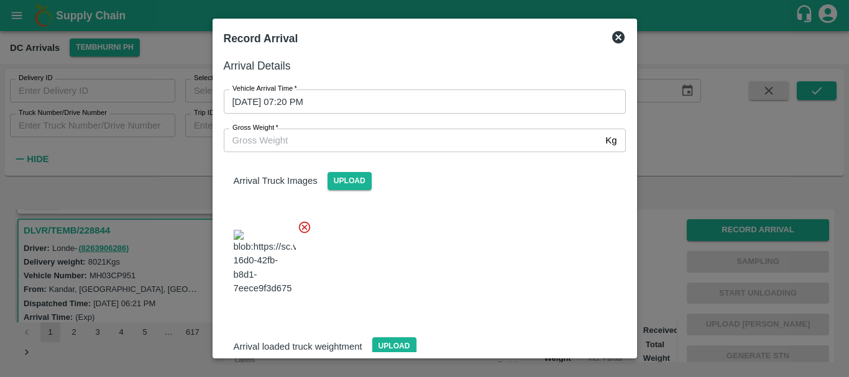
scroll to position [67, 0]
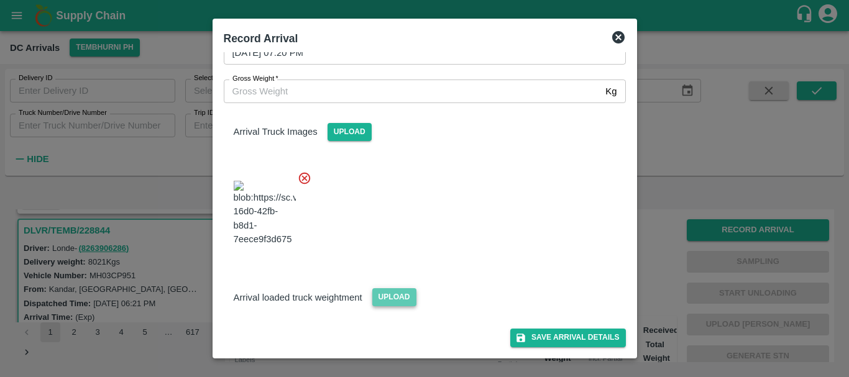
click at [396, 295] on span "Upload" at bounding box center [394, 297] width 44 height 18
click at [0, 0] on input "Upload" at bounding box center [0, 0] width 0 height 0
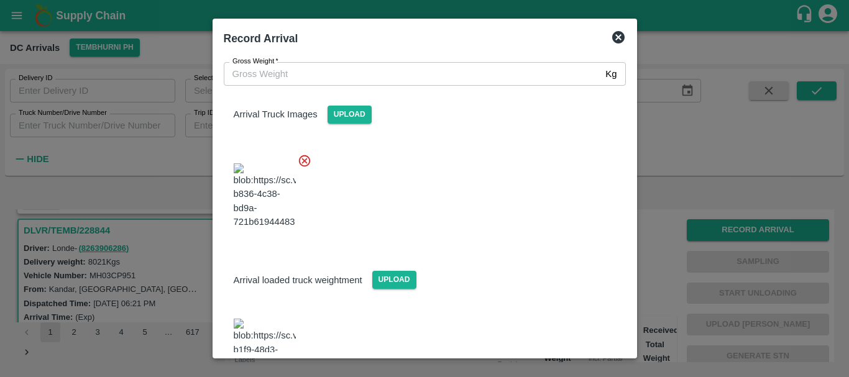
scroll to position [134, 0]
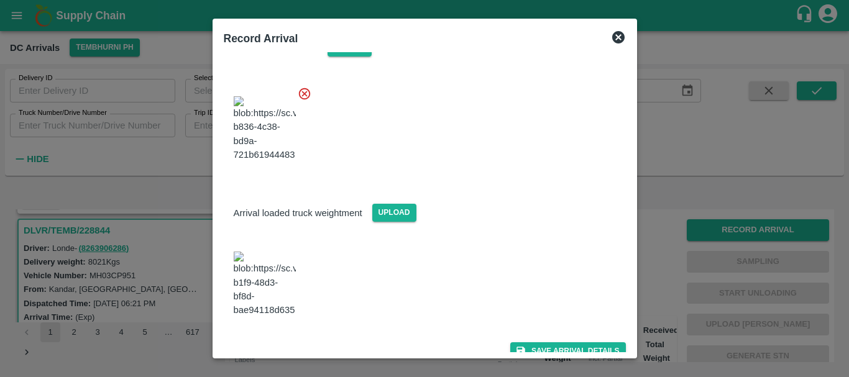
click at [269, 276] on img at bounding box center [265, 284] width 62 height 65
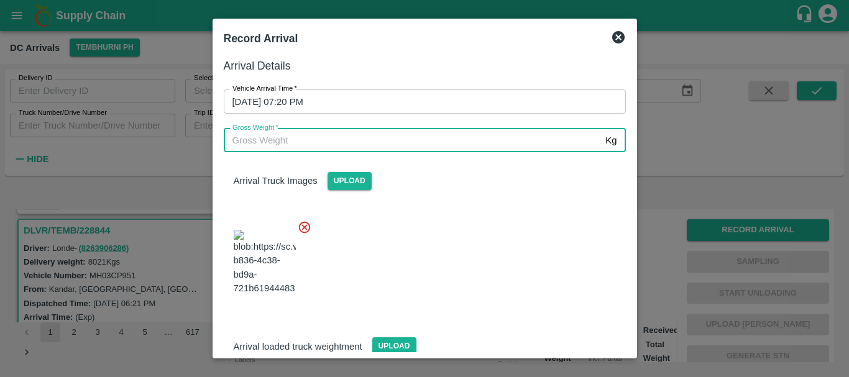
click at [312, 139] on input "Gross Weight   *" at bounding box center [412, 141] width 377 height 24
type input "14340"
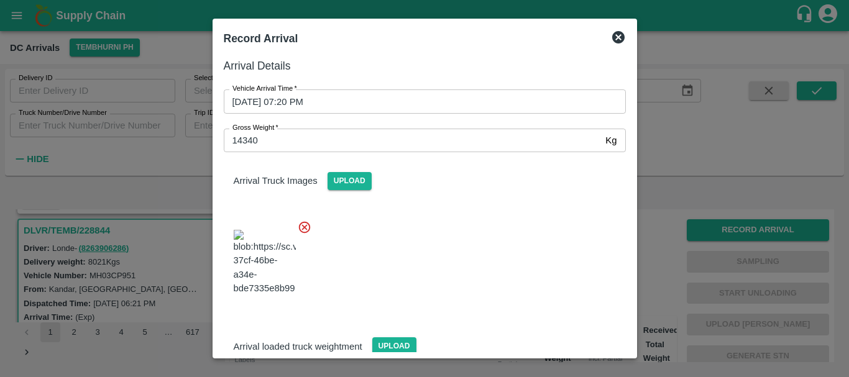
click at [479, 251] on div at bounding box center [420, 259] width 412 height 98
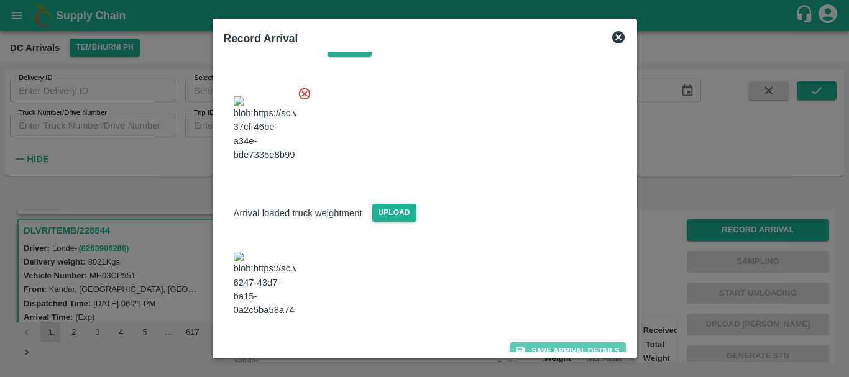
click at [557, 343] on button "Save Arrival Details" at bounding box center [567, 352] width 115 height 18
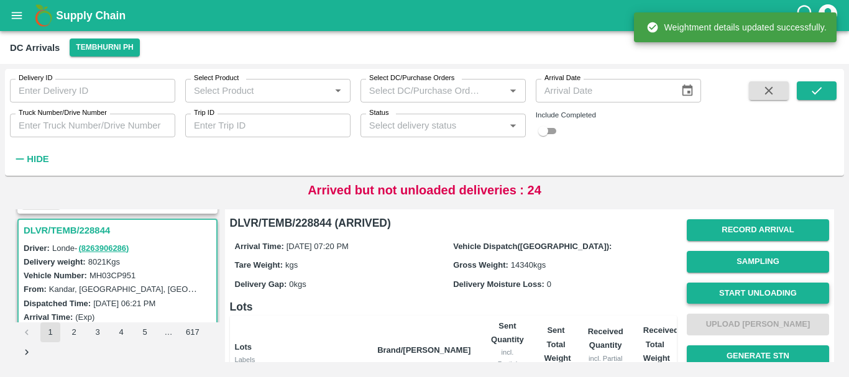
scroll to position [1, 0]
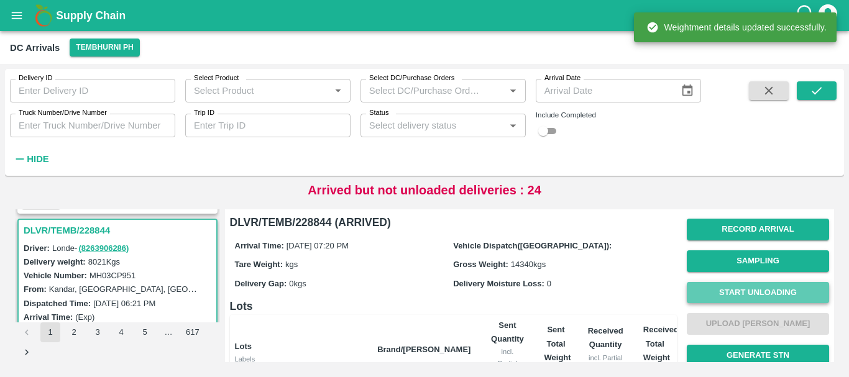
click at [721, 297] on button "Start Unloading" at bounding box center [758, 293] width 142 height 22
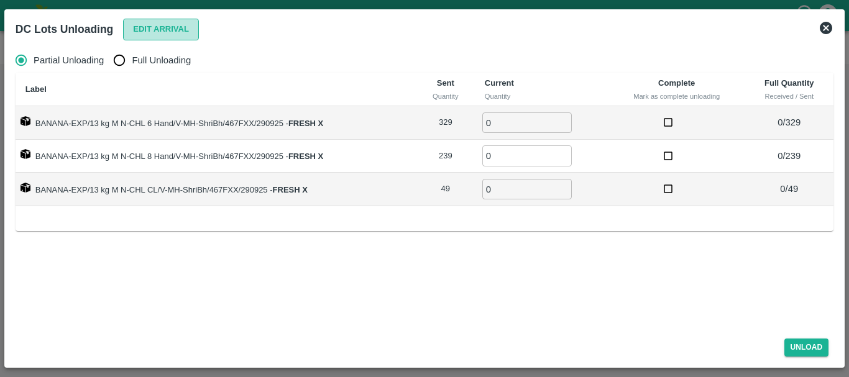
click at [138, 29] on button "Edit Arrival" at bounding box center [161, 30] width 76 height 22
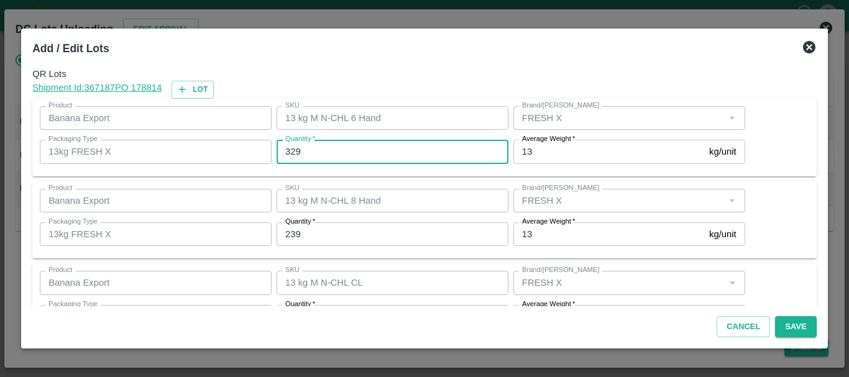
click at [332, 151] on input "329" at bounding box center [393, 152] width 232 height 24
type input "3"
type input "330"
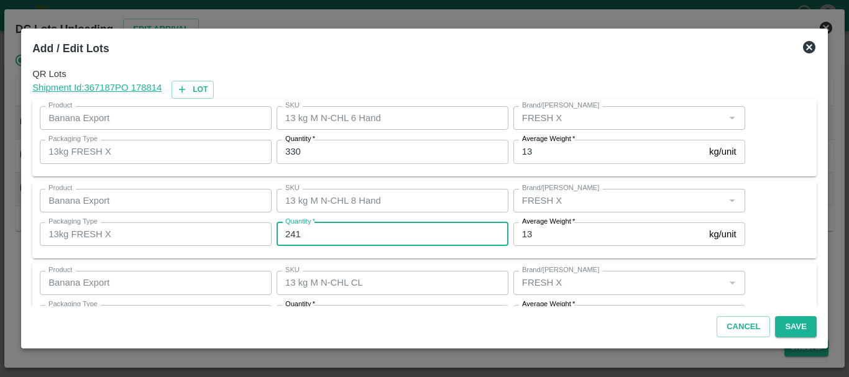
type input "241"
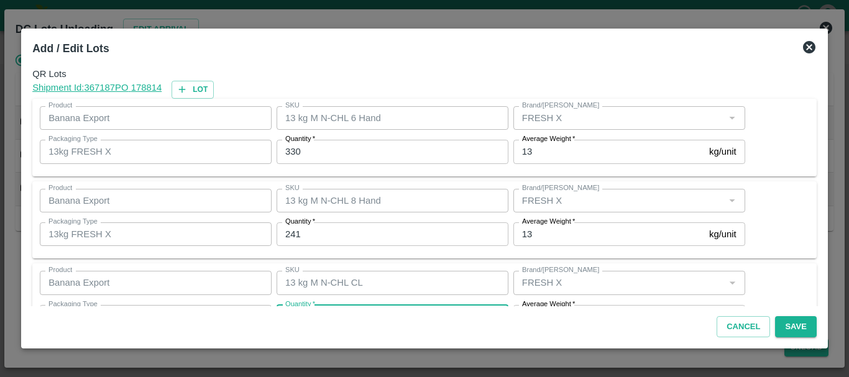
scroll to position [22, 0]
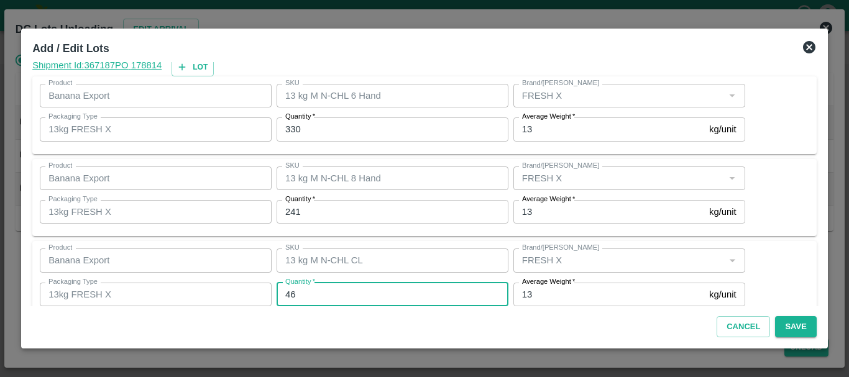
type input "46"
click at [398, 212] on input "241" at bounding box center [393, 212] width 232 height 24
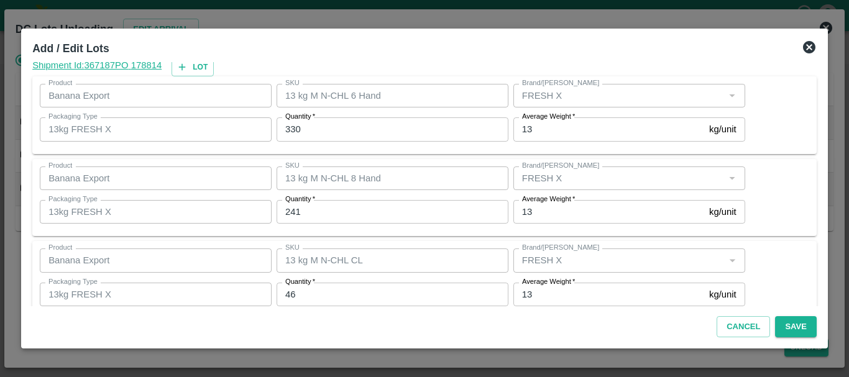
click at [448, 244] on div "SKU 13 kg M N-CHL CL SKU" at bounding box center [390, 261] width 237 height 34
click at [790, 327] on button "Save" at bounding box center [795, 327] width 41 height 22
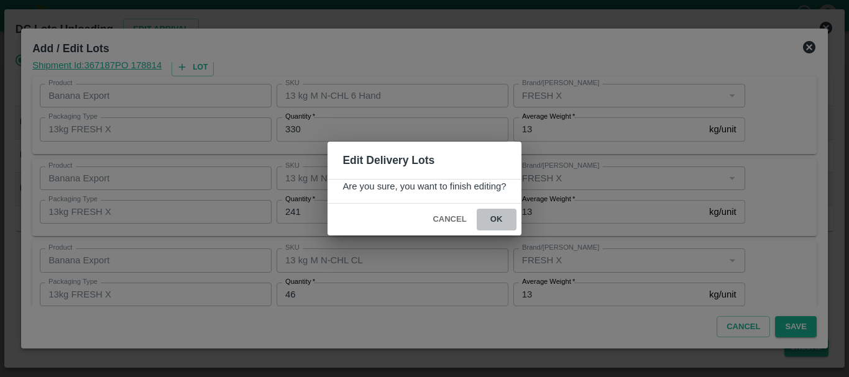
click at [502, 223] on button "ok" at bounding box center [497, 220] width 40 height 22
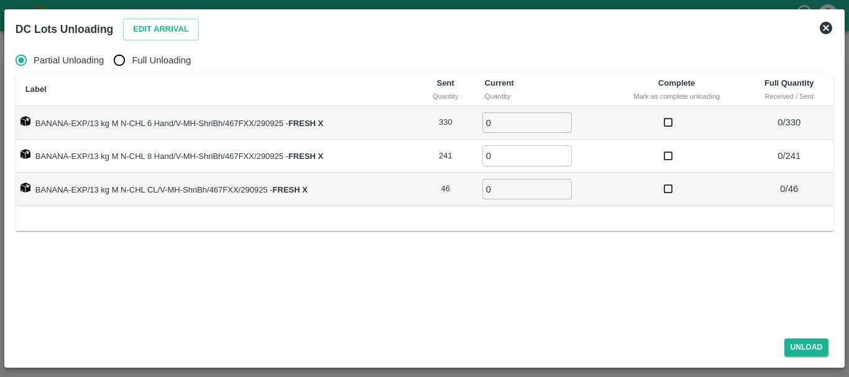
click at [126, 61] on input "Full Unloading" at bounding box center [119, 60] width 25 height 25
radio input "true"
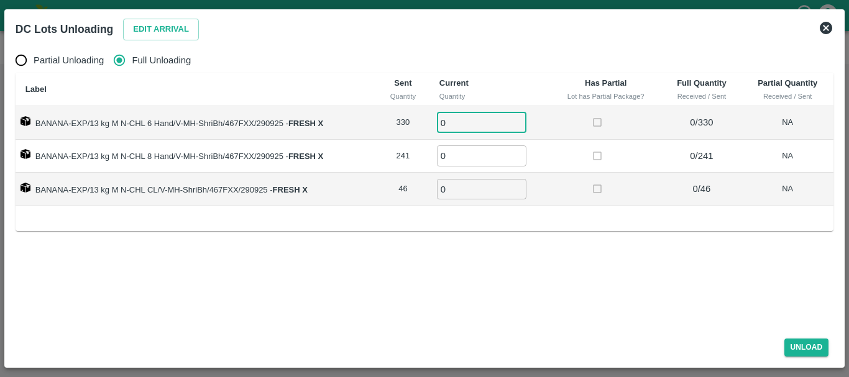
click at [450, 126] on input "0" at bounding box center [482, 123] width 90 height 21
type input "0330"
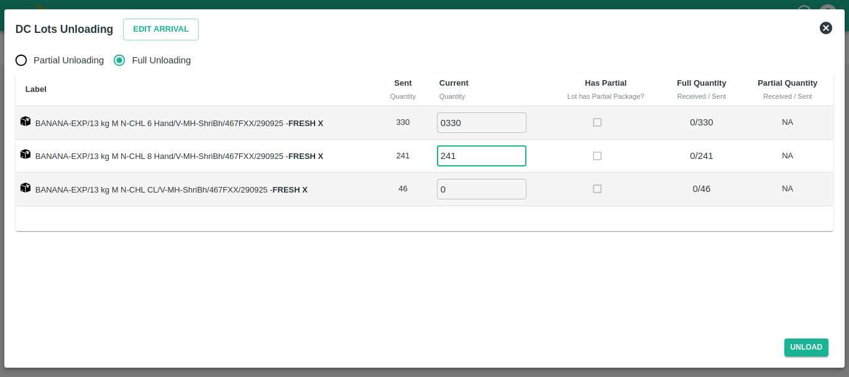
type input "241"
type input "46"
click at [579, 224] on div "Label Sent Quantity Current Quantity Has Partial Lot has Partial Package? Full …" at bounding box center [425, 152] width 818 height 159
click at [811, 346] on button "Unload" at bounding box center [807, 348] width 45 height 18
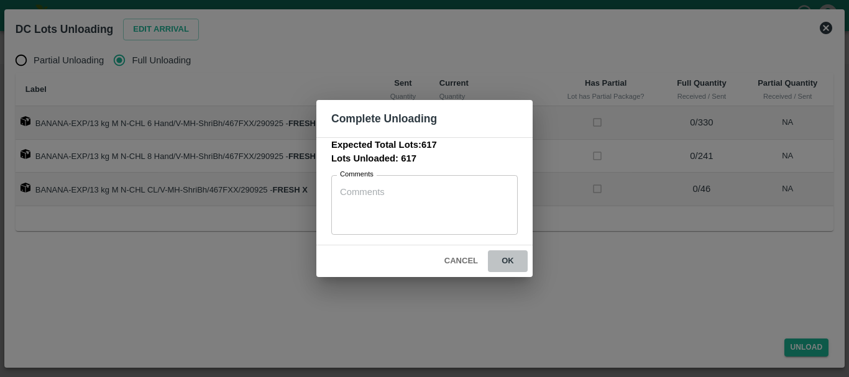
click at [508, 263] on button "ok" at bounding box center [508, 262] width 40 height 22
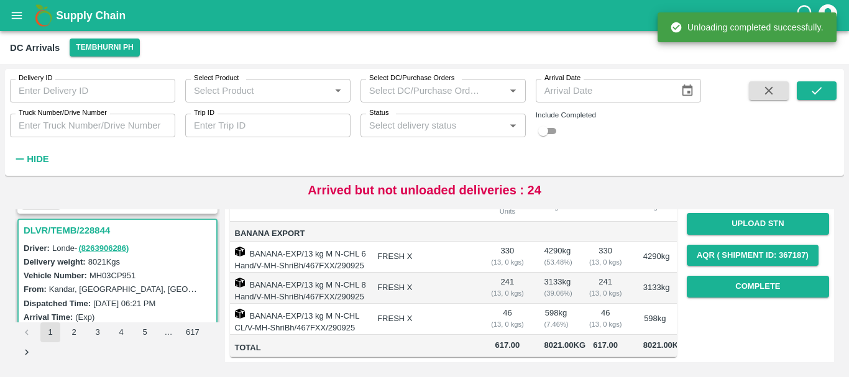
scroll to position [0, 0]
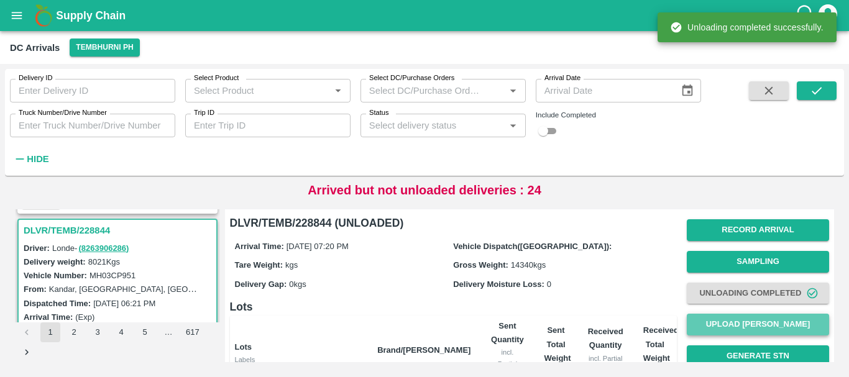
click at [720, 317] on button "Upload Tare Weight" at bounding box center [758, 325] width 142 height 22
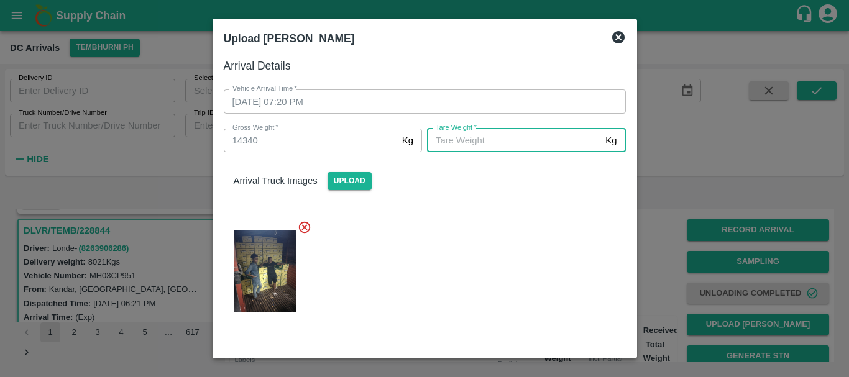
click at [482, 145] on input "Tare Weight   *" at bounding box center [513, 141] width 173 height 24
type input "5630"
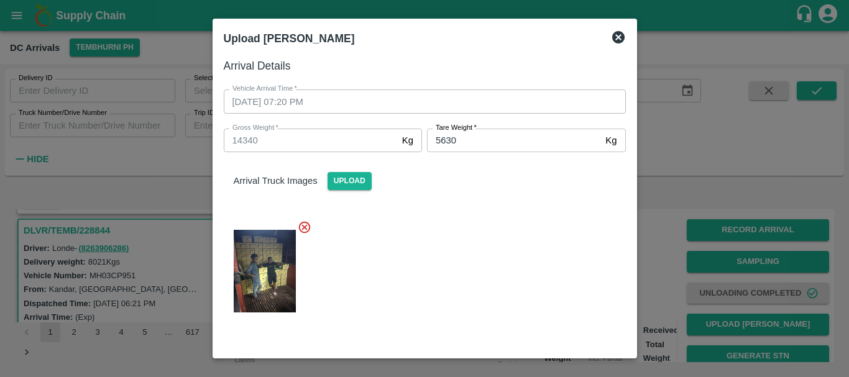
click at [487, 221] on div at bounding box center [420, 267] width 412 height 115
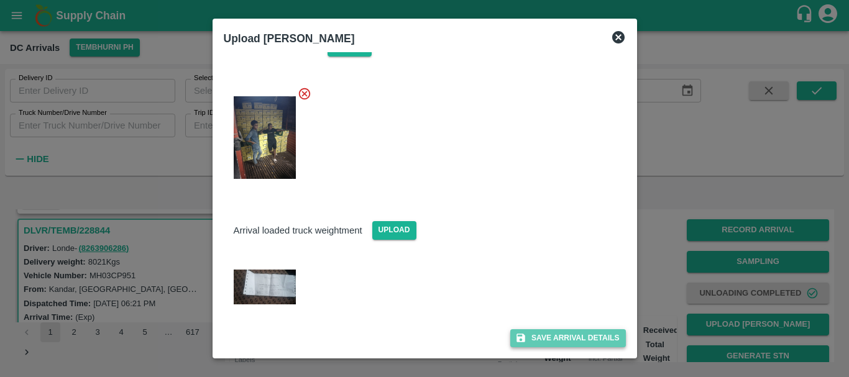
click at [551, 333] on button "Save Arrival Details" at bounding box center [567, 339] width 115 height 18
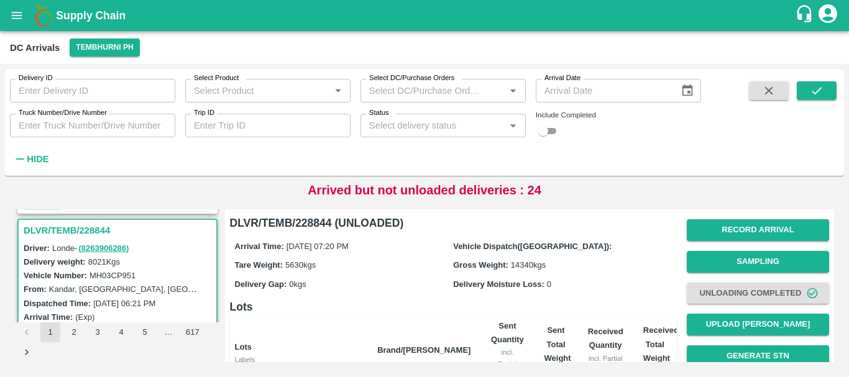
scroll to position [208, 0]
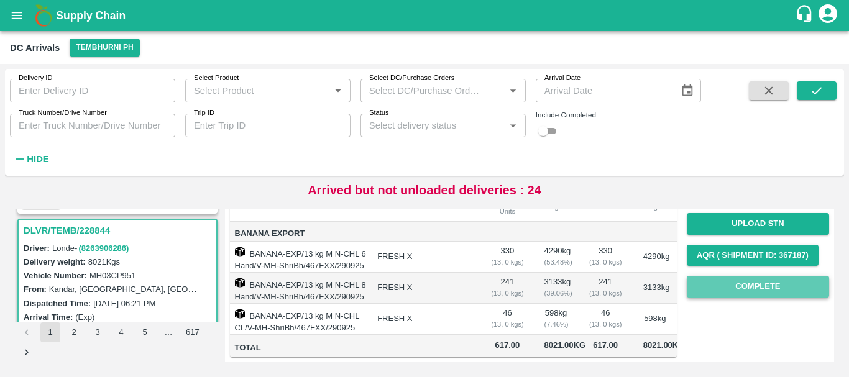
click at [742, 276] on button "Complete" at bounding box center [758, 287] width 142 height 22
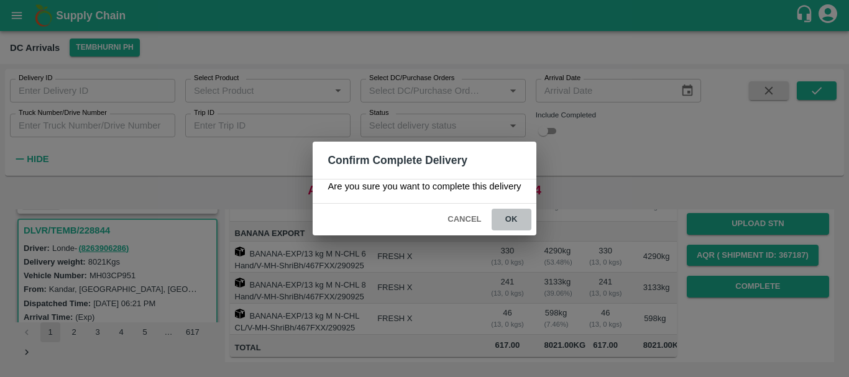
click at [515, 224] on button "ok" at bounding box center [512, 220] width 40 height 22
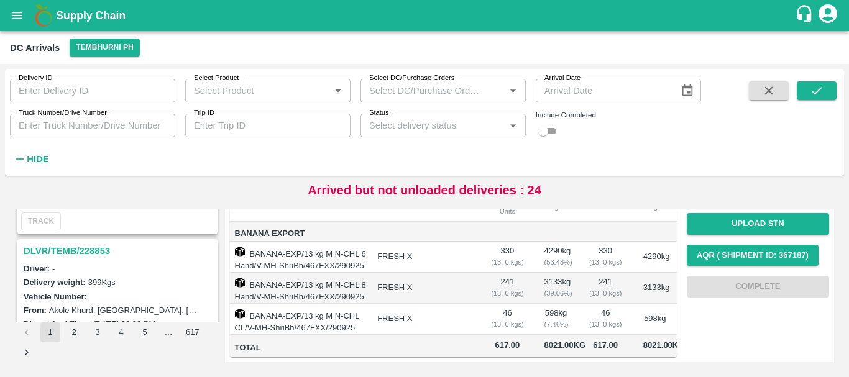
scroll to position [2401, 0]
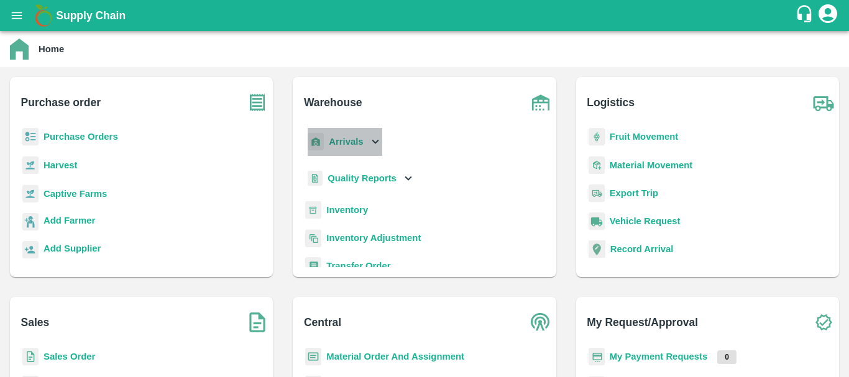
click at [344, 144] on b "Arrivals" at bounding box center [346, 142] width 34 height 10
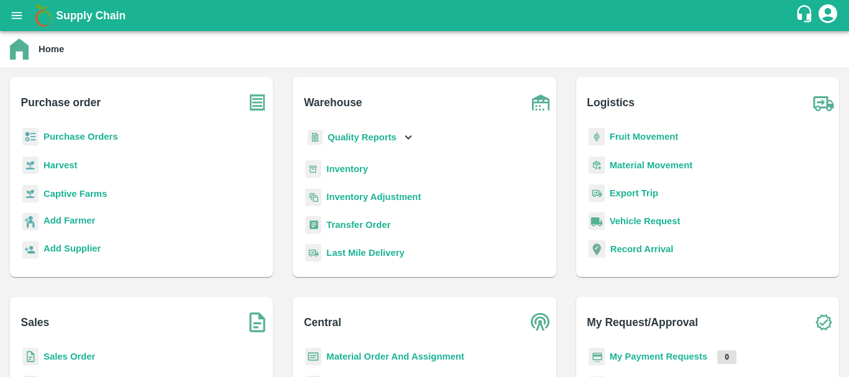
scroll to position [128, 0]
click at [355, 172] on b "Inventory" at bounding box center [347, 169] width 42 height 10
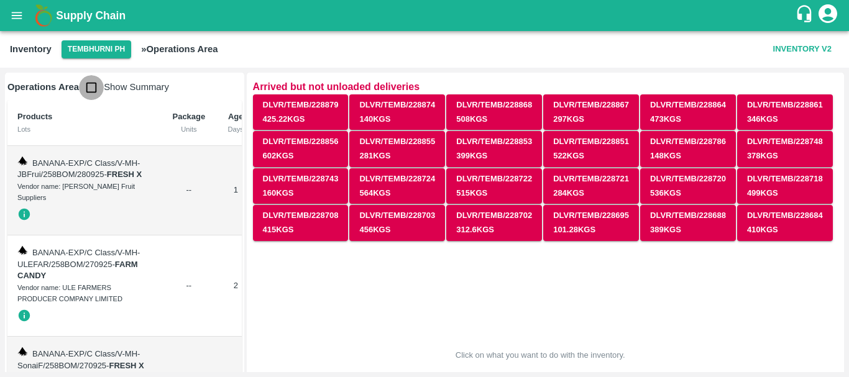
click at [88, 86] on input "checkbox" at bounding box center [91, 87] width 25 height 25
checkbox input "true"
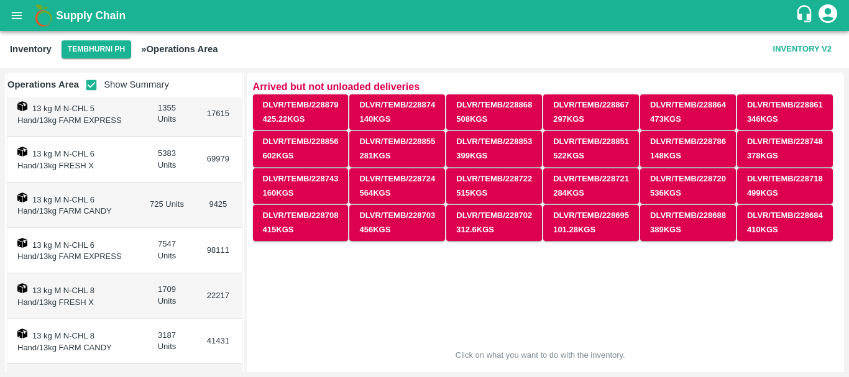
scroll to position [383, 0]
click at [148, 205] on td "725 Units" at bounding box center [166, 204] width 55 height 45
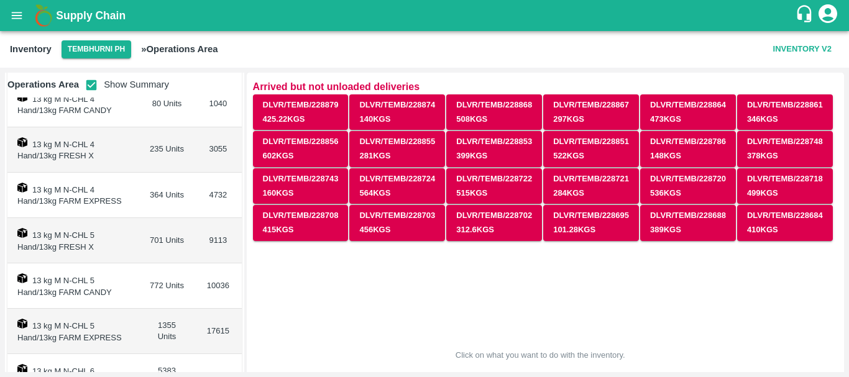
scroll to position [163, 0]
click at [17, 20] on icon "open drawer" at bounding box center [17, 16] width 14 height 14
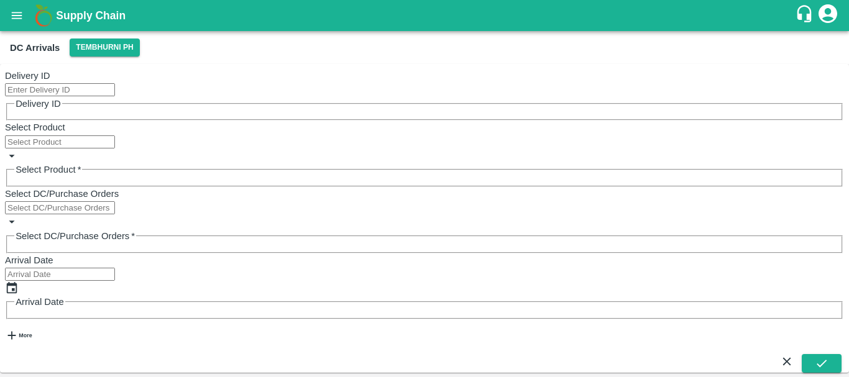
click at [52, 93] on input "Delivery ID" at bounding box center [60, 89] width 110 height 13
click at [32, 333] on strong "More" at bounding box center [25, 336] width 13 height 6
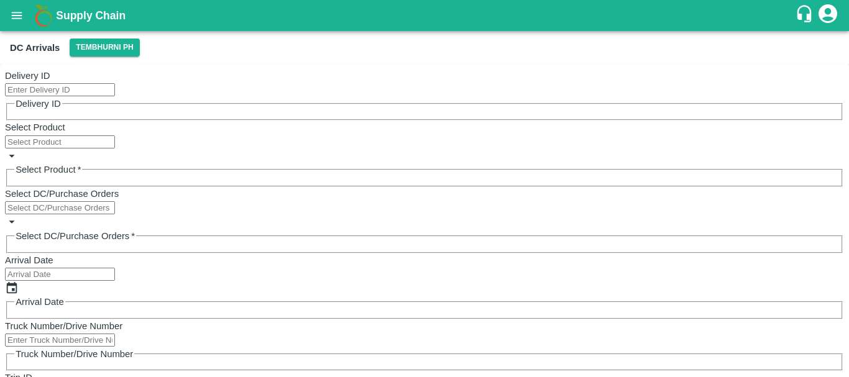
click at [68, 334] on input "Truck Number/Drive Number" at bounding box center [60, 340] width 110 height 13
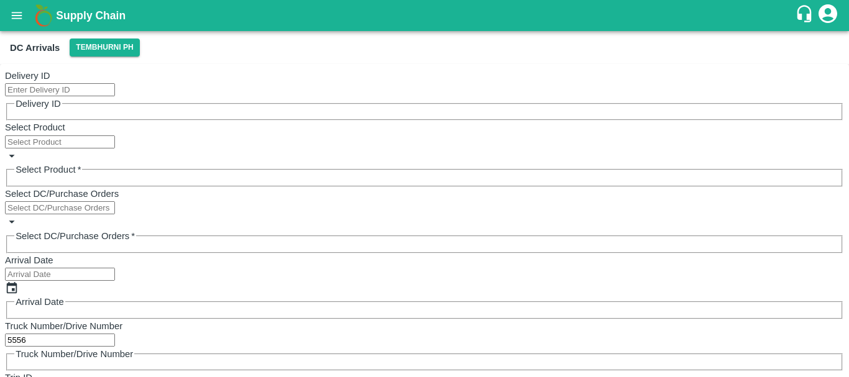
click at [90, 334] on input "5556" at bounding box center [60, 340] width 110 height 13
type input "5"
click at [24, 16] on button "open drawer" at bounding box center [16, 15] width 29 height 29
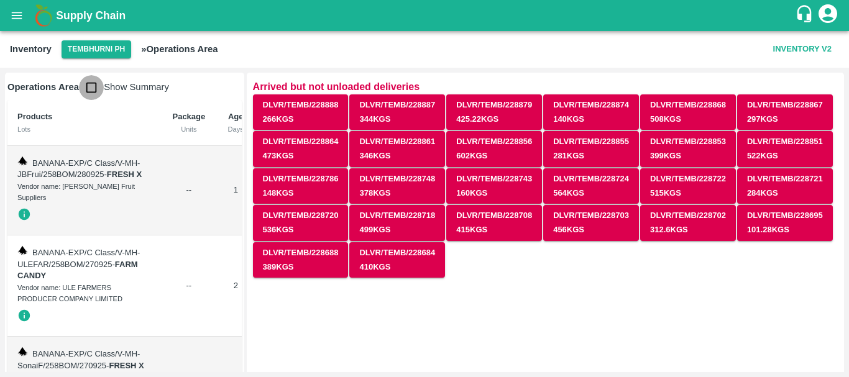
click at [91, 88] on input "checkbox" at bounding box center [91, 87] width 25 height 25
checkbox input "true"
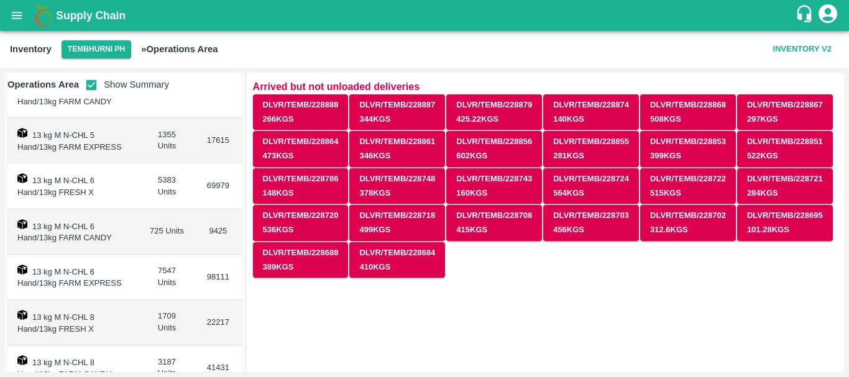
scroll to position [354, 0]
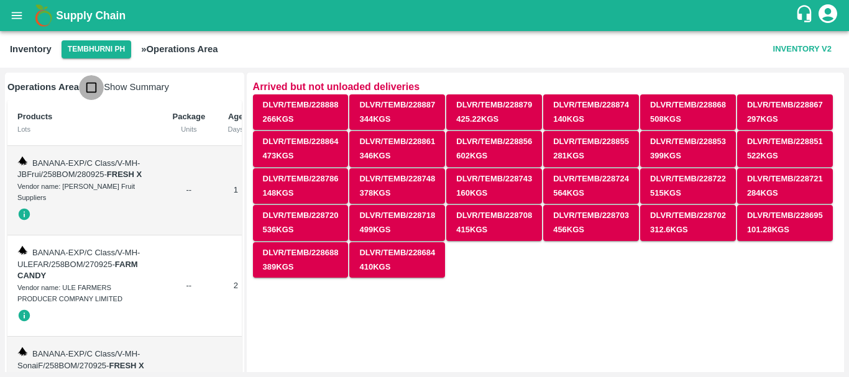
click at [100, 90] on input "checkbox" at bounding box center [91, 87] width 25 height 25
checkbox input "true"
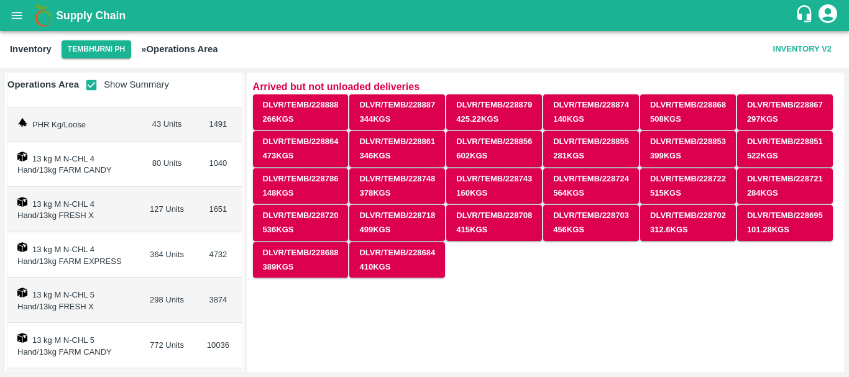
scroll to position [108, 0]
click at [154, 203] on td "127 Units" at bounding box center [166, 208] width 55 height 45
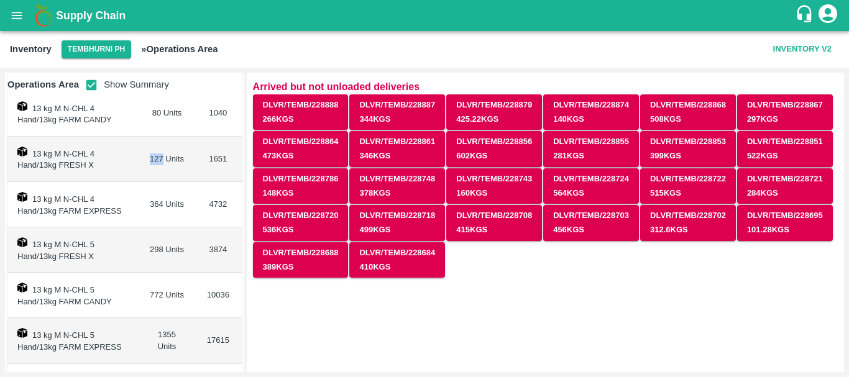
scroll to position [170, 0]
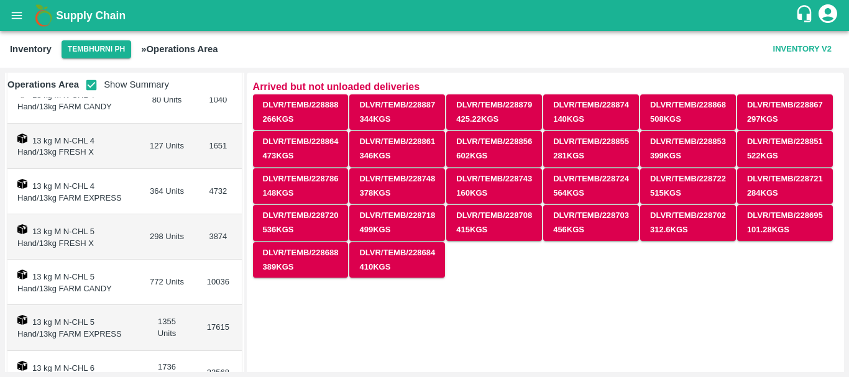
click at [153, 235] on td "298 Units" at bounding box center [166, 237] width 55 height 45
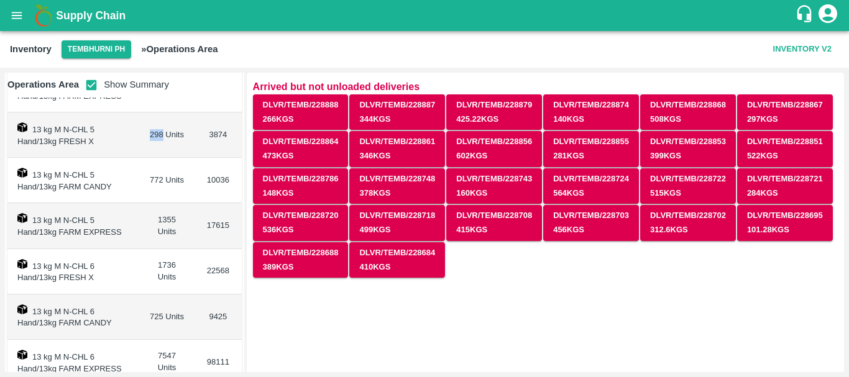
scroll to position [273, 0]
click at [160, 265] on td "1736 Units" at bounding box center [166, 271] width 55 height 45
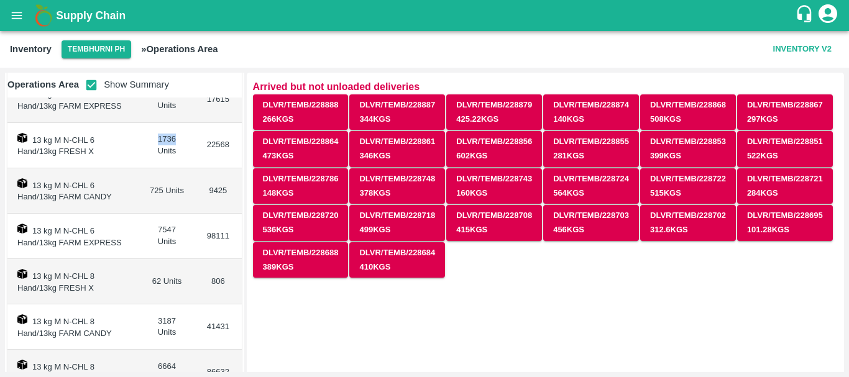
scroll to position [412, 0]
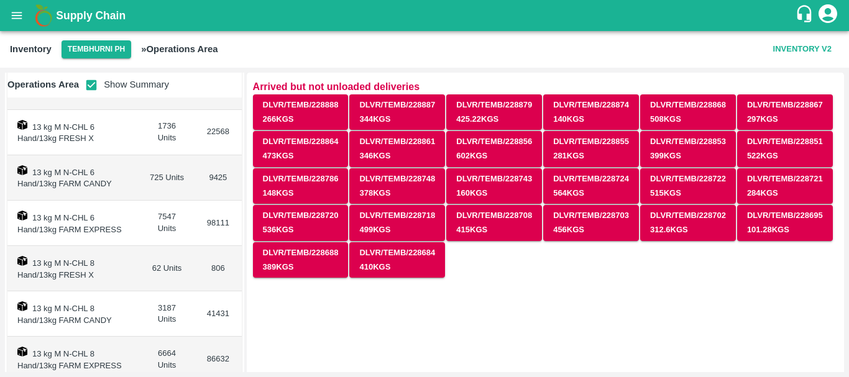
click at [153, 265] on td "62 Units" at bounding box center [166, 268] width 55 height 45
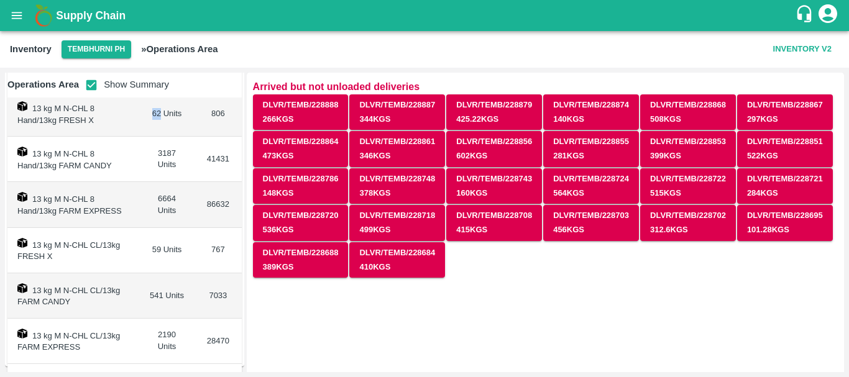
scroll to position [566, 0]
click at [165, 196] on td "6664 Units" at bounding box center [166, 205] width 55 height 45
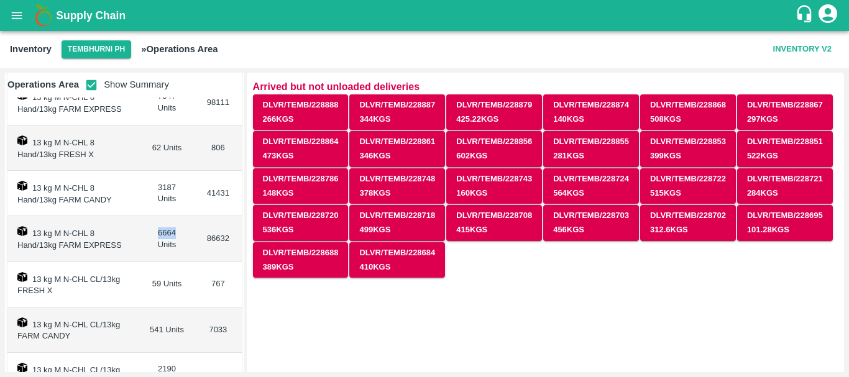
scroll to position [472, 0]
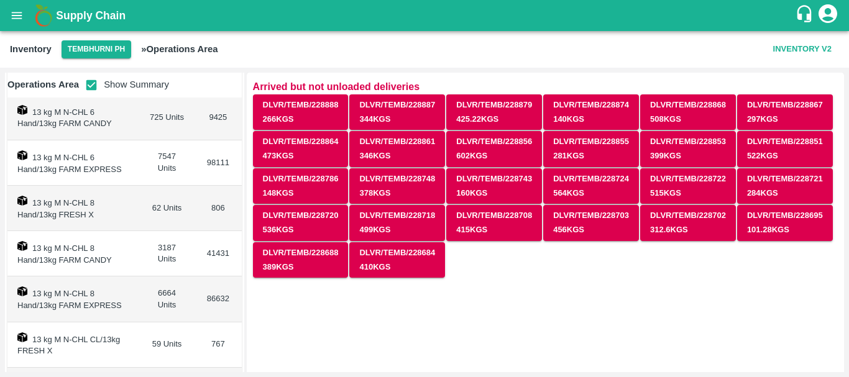
click at [162, 154] on td "7547 Units" at bounding box center [166, 163] width 55 height 45
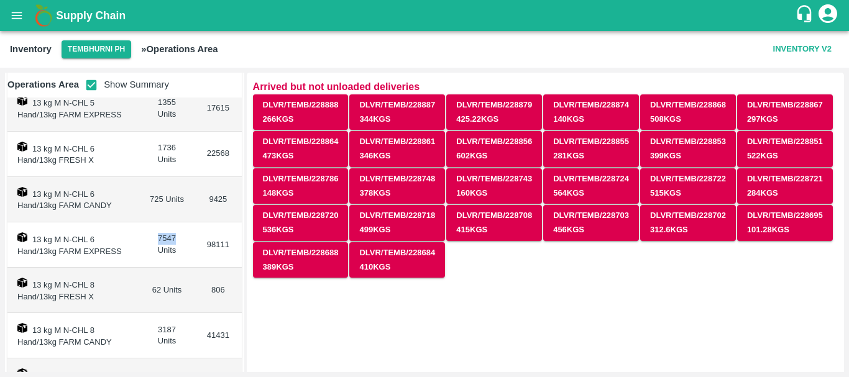
scroll to position [388, 0]
click at [153, 198] on td "725 Units" at bounding box center [166, 201] width 55 height 45
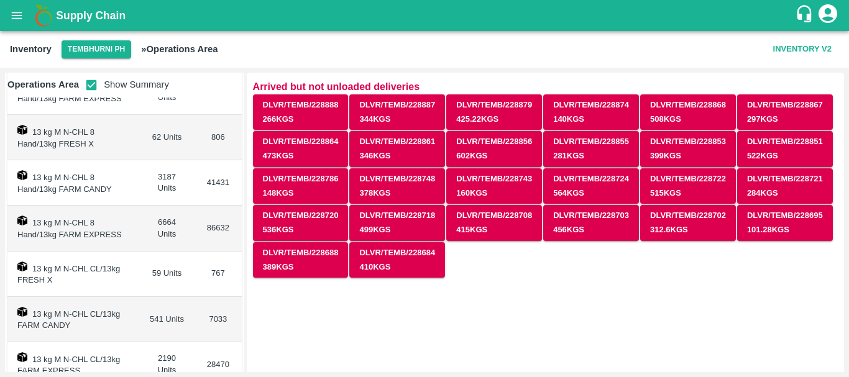
scroll to position [547, 0]
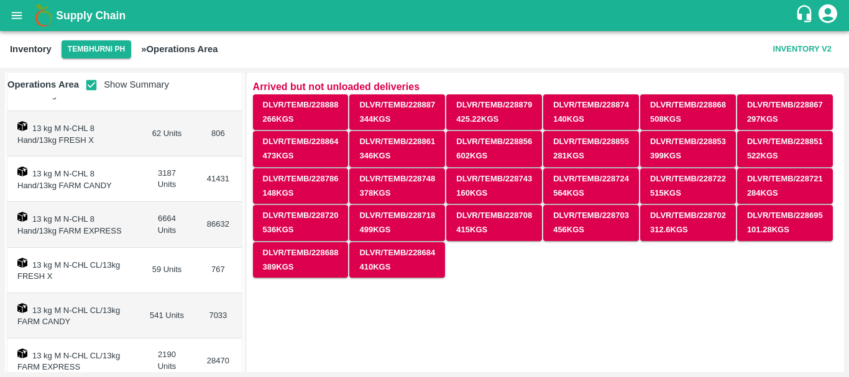
click at [164, 217] on td "6664 Units" at bounding box center [166, 224] width 55 height 45
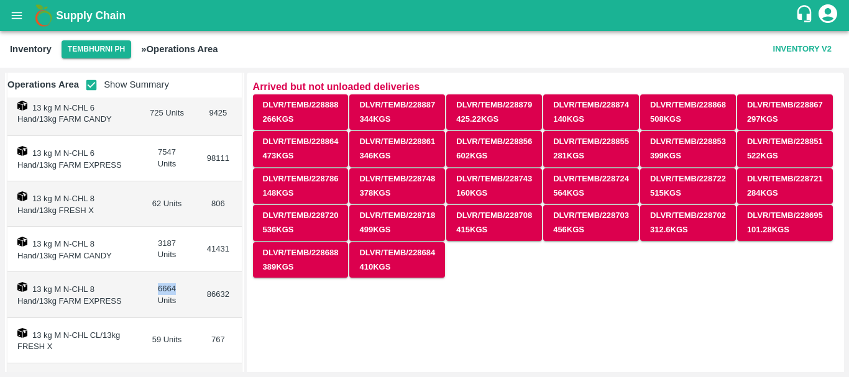
scroll to position [451, 0]
